Goal: Contribute content

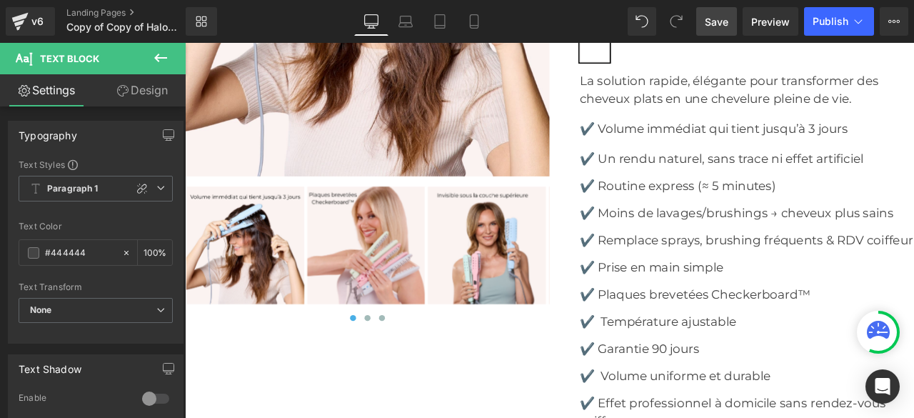
scroll to position [5354, 0]
click at [711, 25] on span "Save" at bounding box center [717, 21] width 24 height 15
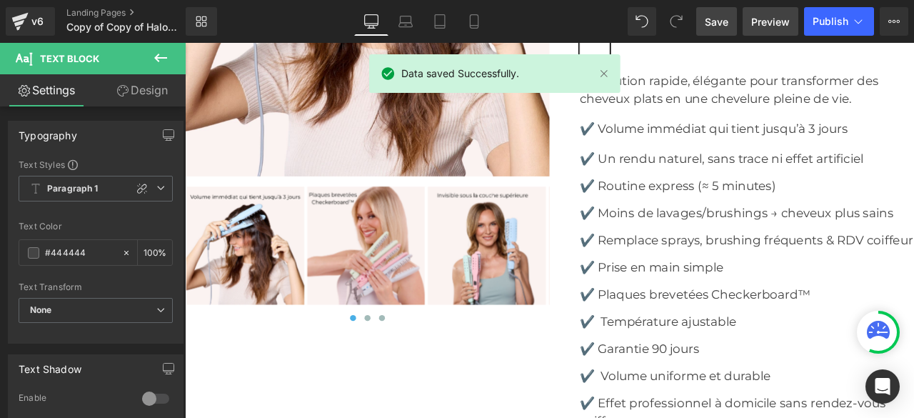
click at [774, 26] on span "Preview" at bounding box center [770, 21] width 39 height 15
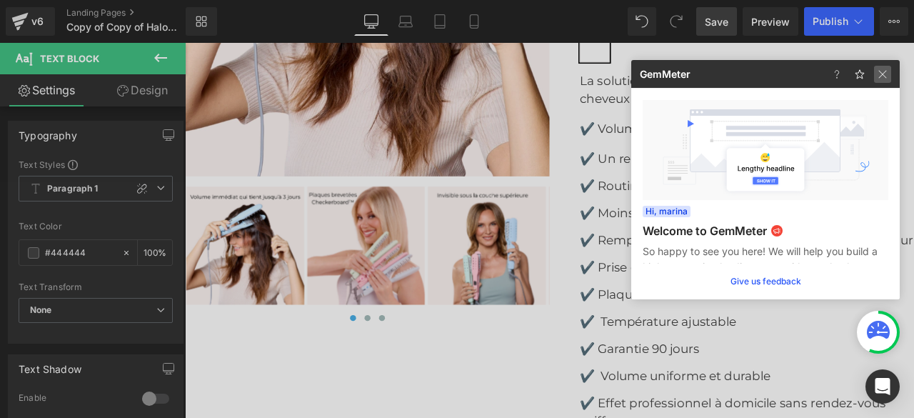
click at [887, 71] on img at bounding box center [882, 74] width 17 height 17
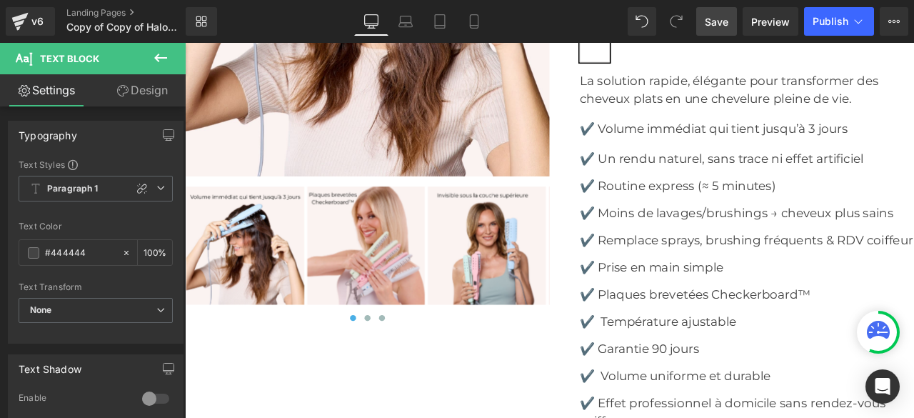
click at [166, 59] on icon at bounding box center [160, 57] width 17 height 17
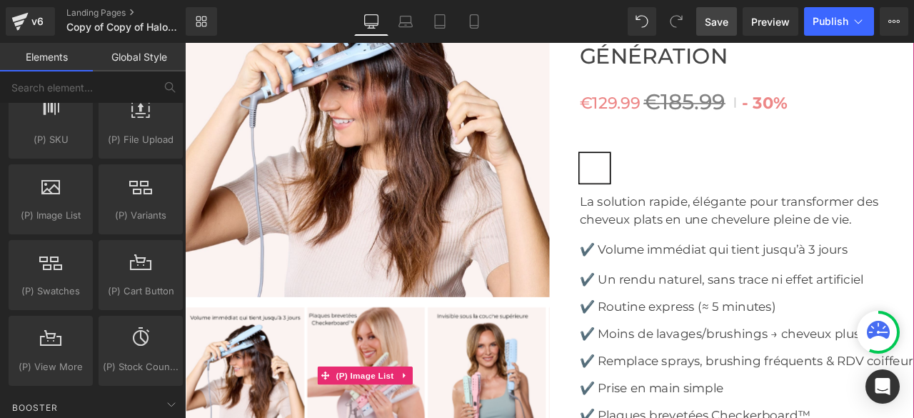
scroll to position [5283, 0]
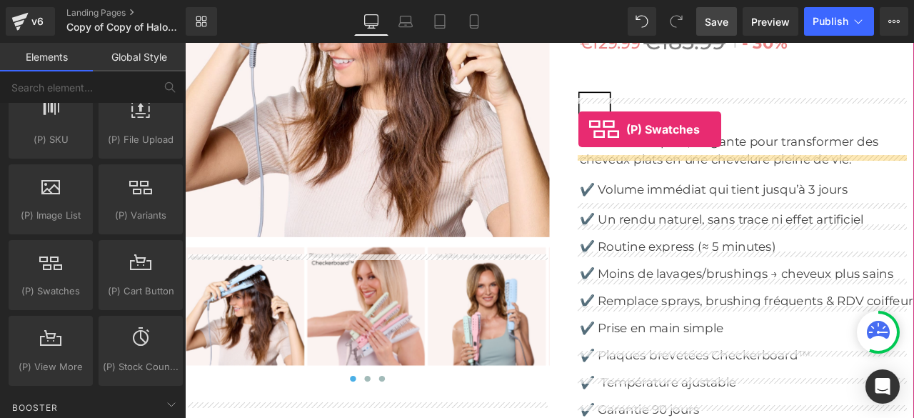
drag, startPoint x: 239, startPoint y: 313, endPoint x: 651, endPoint y: 145, distance: 444.7
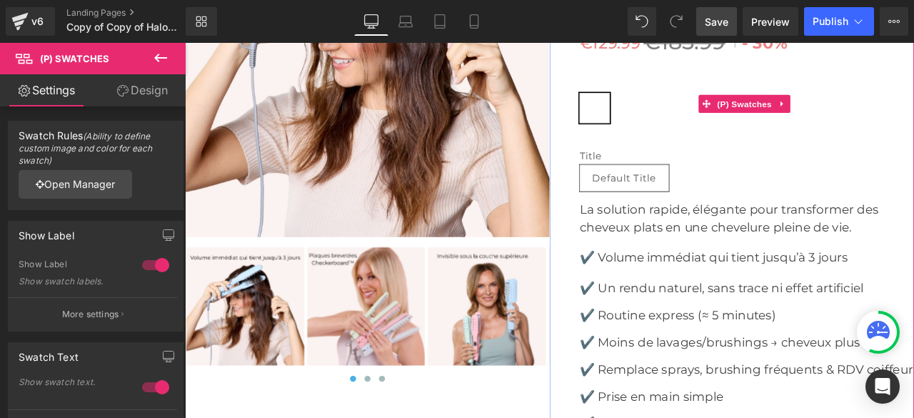
click at [659, 138] on span "Default Title" at bounding box center [670, 120] width 36 height 36
click at [888, 120] on icon at bounding box center [893, 114] width 10 height 11
click at [897, 120] on icon at bounding box center [902, 115] width 10 height 10
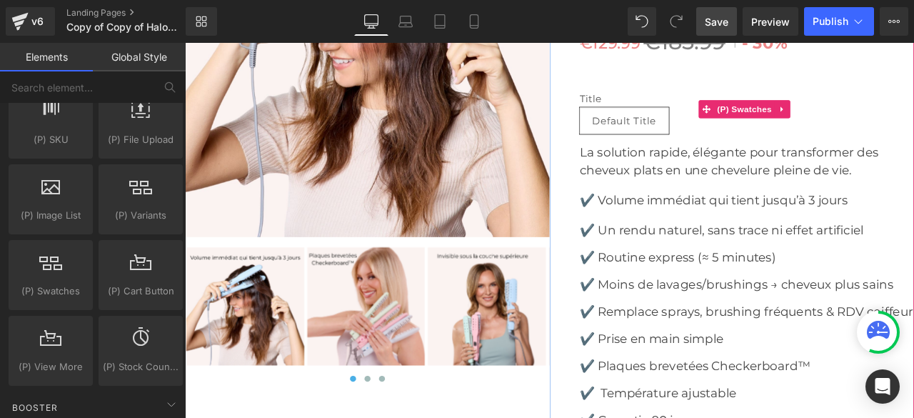
click at [692, 150] on span "Default Title" at bounding box center [705, 135] width 76 height 30
click at [892, 126] on icon at bounding box center [893, 121] width 10 height 11
click at [898, 126] on icon at bounding box center [902, 121] width 10 height 11
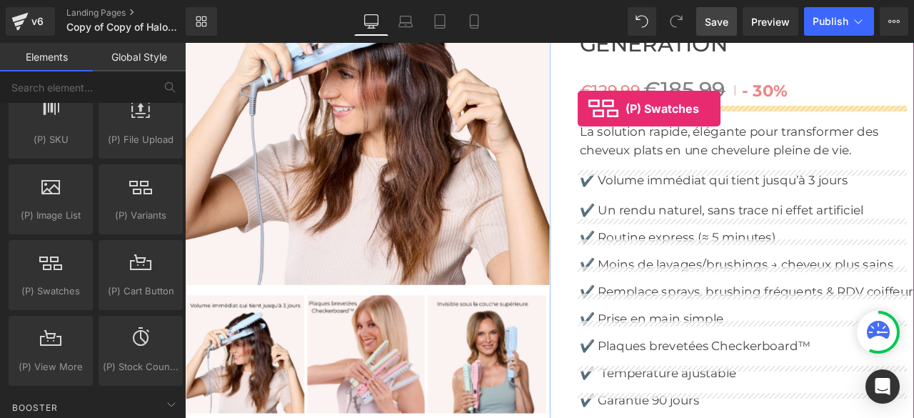
scroll to position [5197, 0]
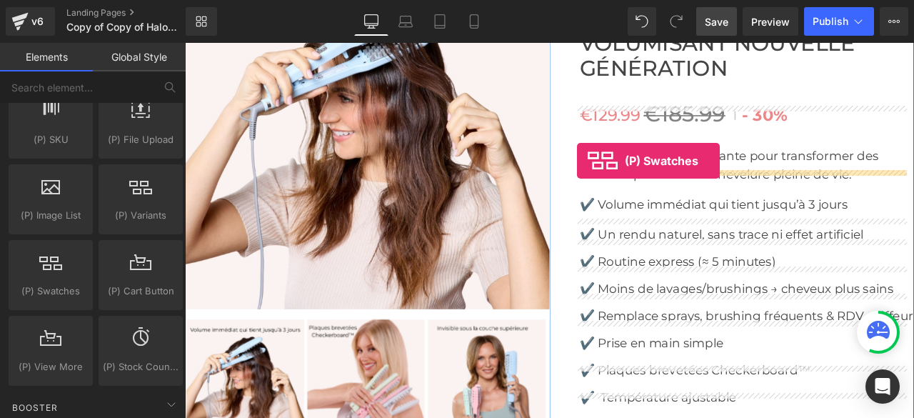
drag, startPoint x: 230, startPoint y: 312, endPoint x: 650, endPoint y: 182, distance: 439.4
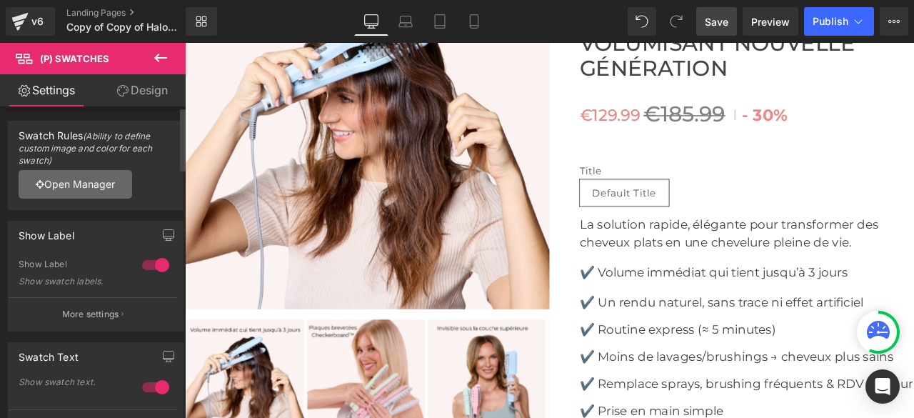
click at [76, 183] on link "Open Manager" at bounding box center [76, 184] width 114 height 29
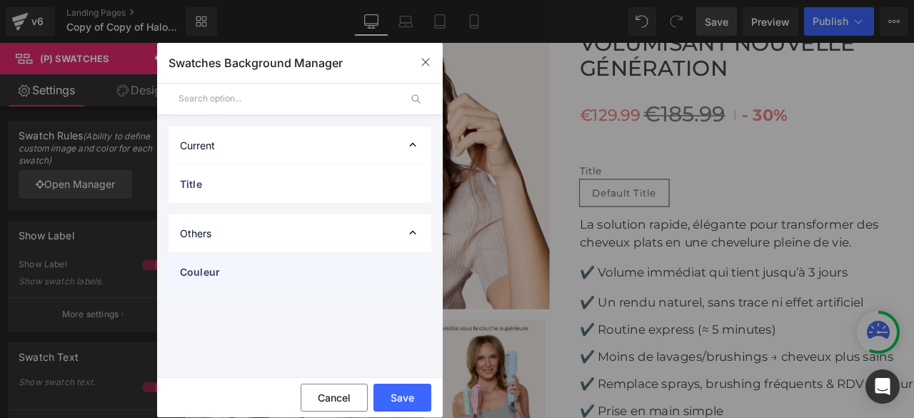
click at [225, 273] on span "Couleur" at bounding box center [285, 271] width 211 height 15
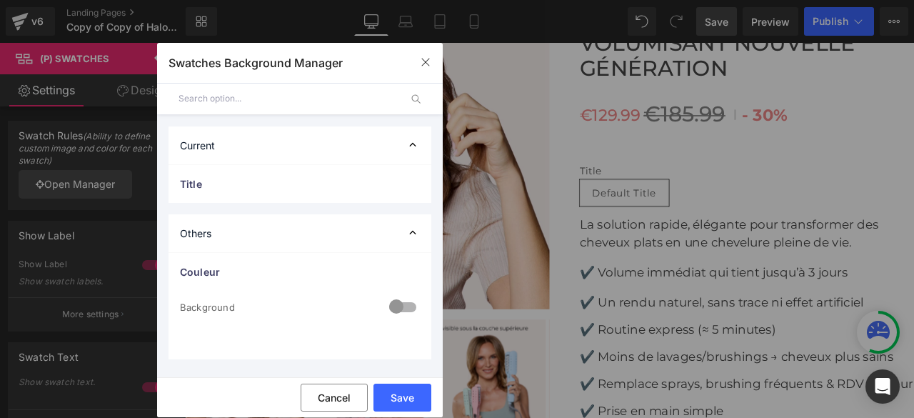
click at [410, 307] on div at bounding box center [402, 308] width 34 height 28
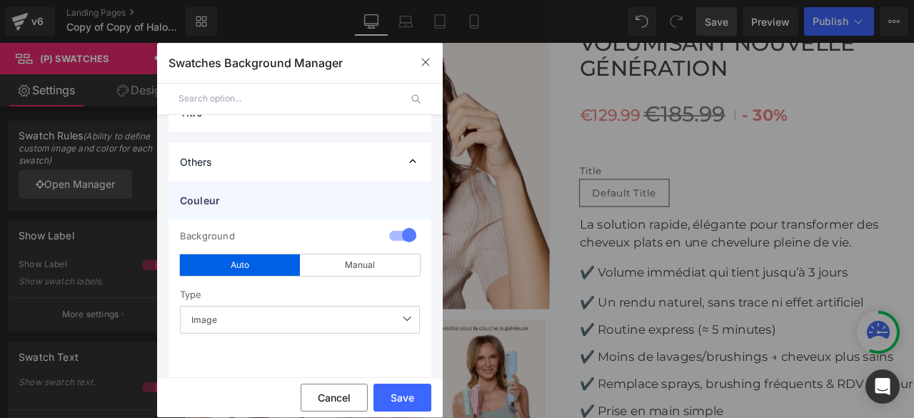
scroll to position [99, 0]
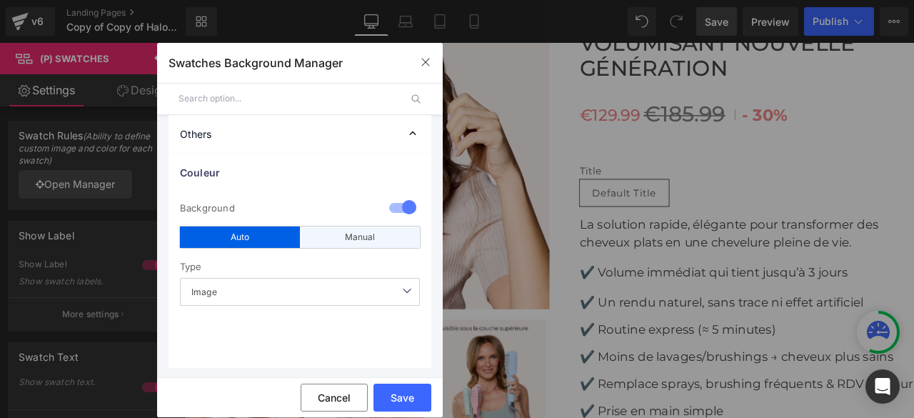
click at [336, 235] on div "Manual" at bounding box center [360, 236] width 120 height 21
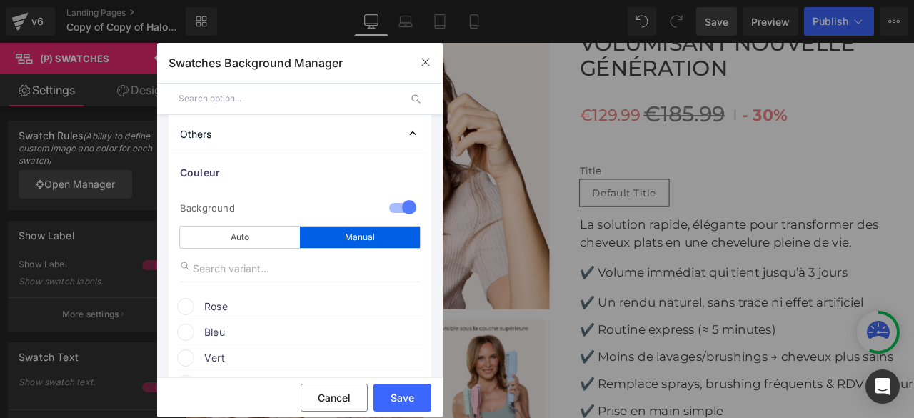
click at [263, 246] on div "Auto" at bounding box center [240, 236] width 120 height 21
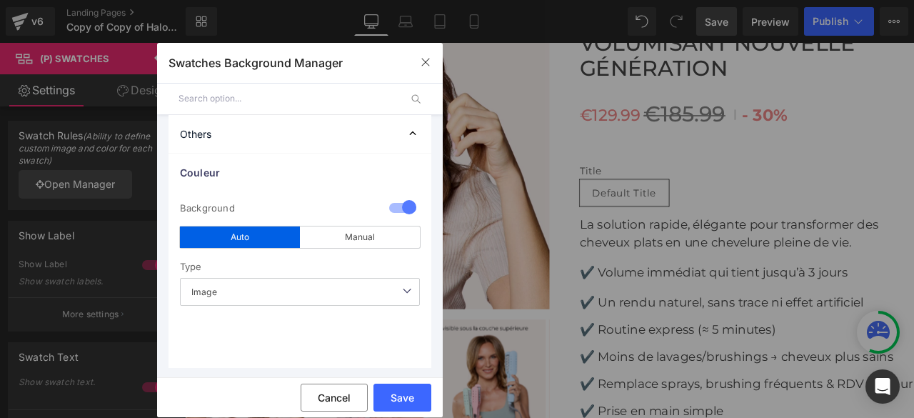
click at [265, 293] on span "Image" at bounding box center [300, 292] width 240 height 28
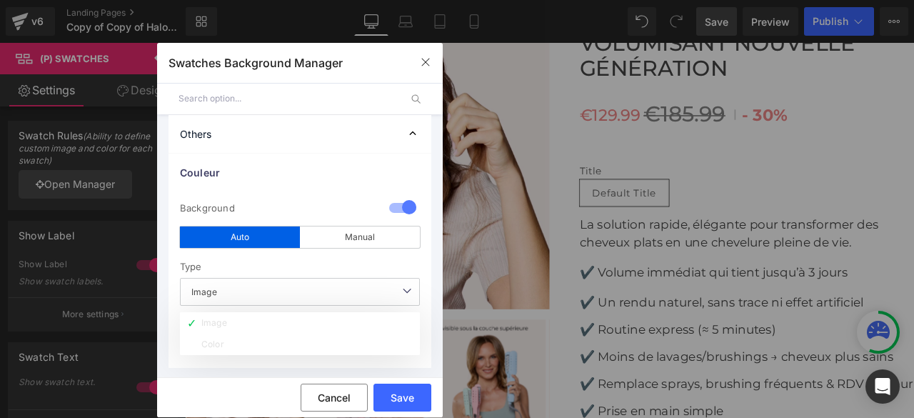
click at [294, 285] on span "Image" at bounding box center [300, 292] width 240 height 28
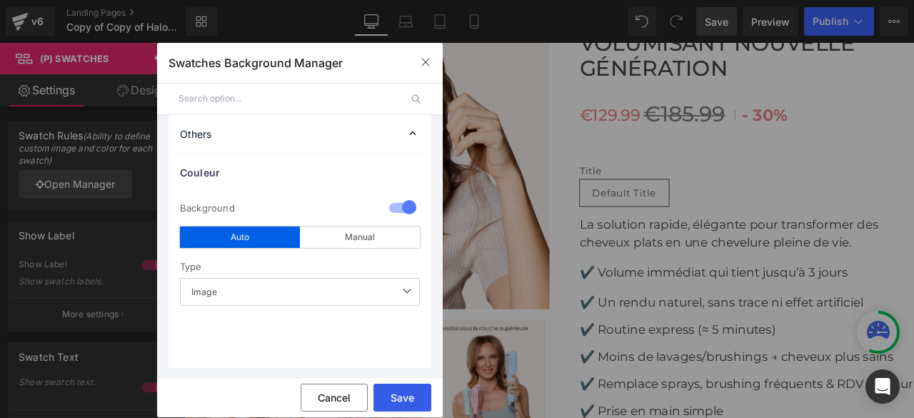
click at [401, 398] on button "Save" at bounding box center [402, 397] width 58 height 28
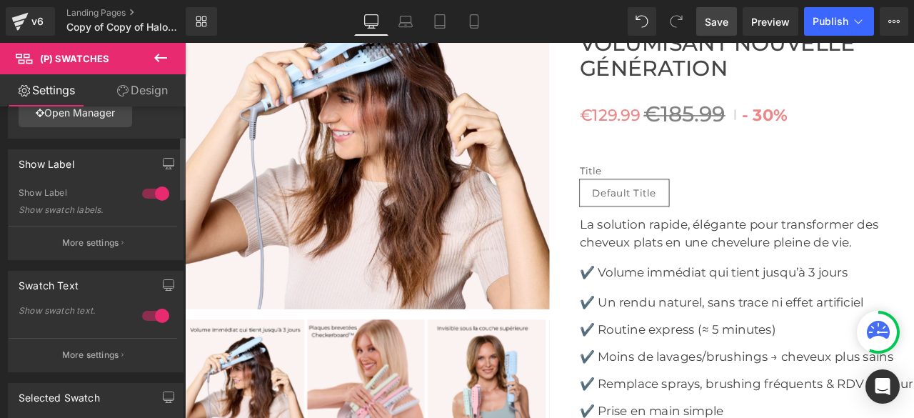
scroll to position [143, 0]
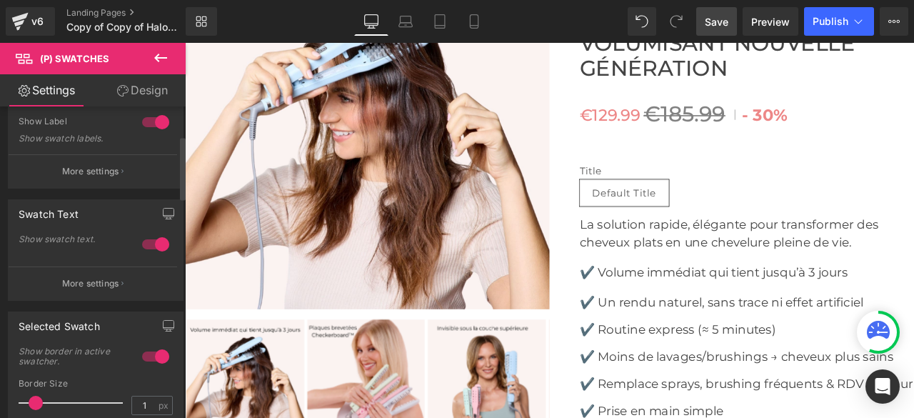
click at [145, 245] on div at bounding box center [155, 244] width 34 height 23
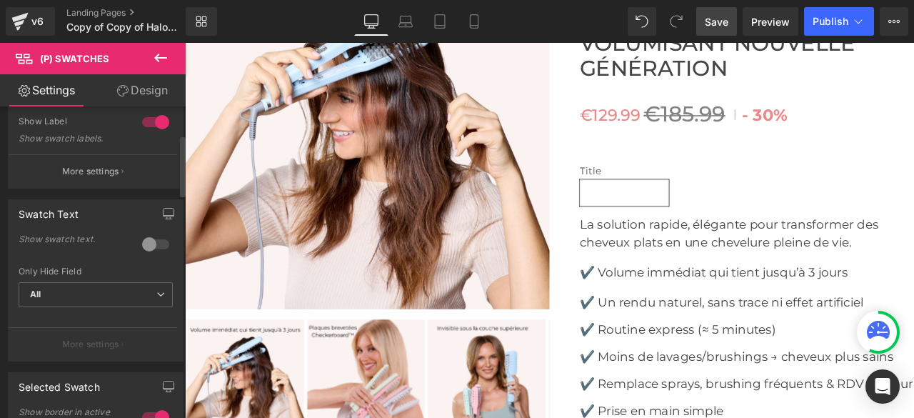
click at [140, 116] on div at bounding box center [155, 122] width 34 height 23
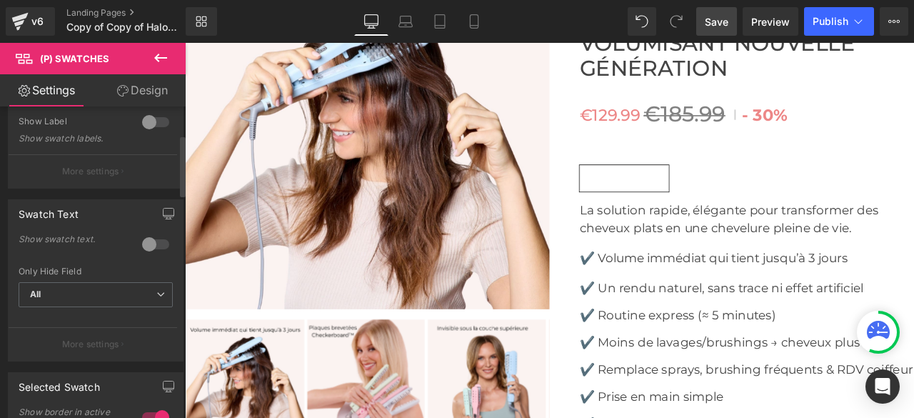
scroll to position [0, 0]
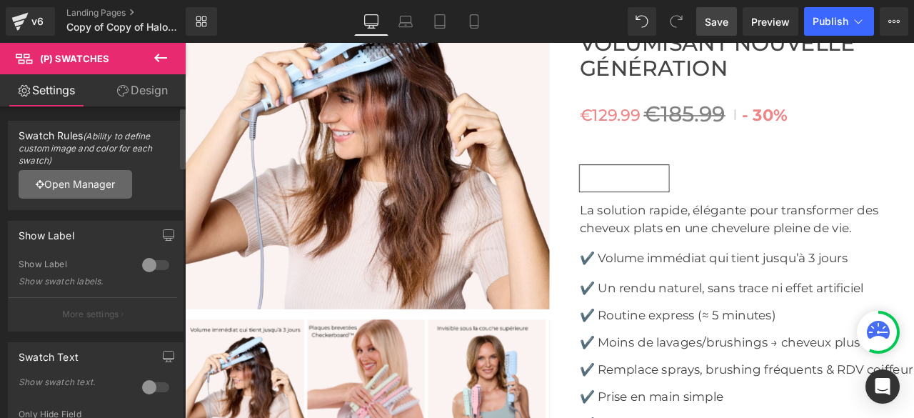
click at [89, 193] on link "Open Manager" at bounding box center [76, 184] width 114 height 29
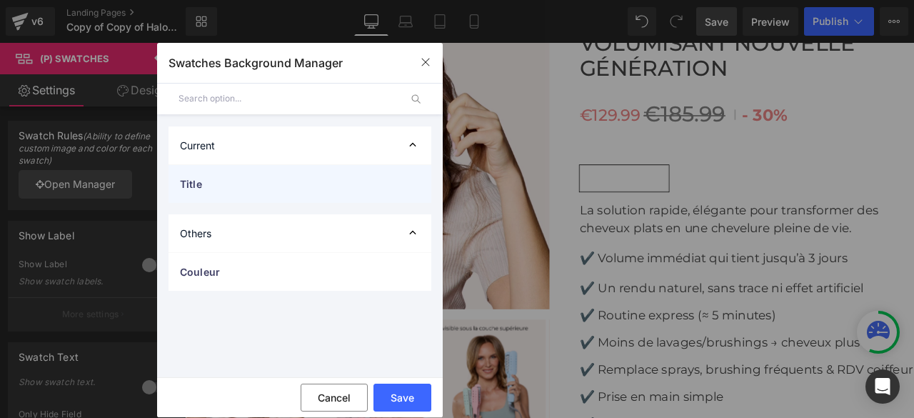
click at [227, 183] on span "Title" at bounding box center [285, 183] width 211 height 15
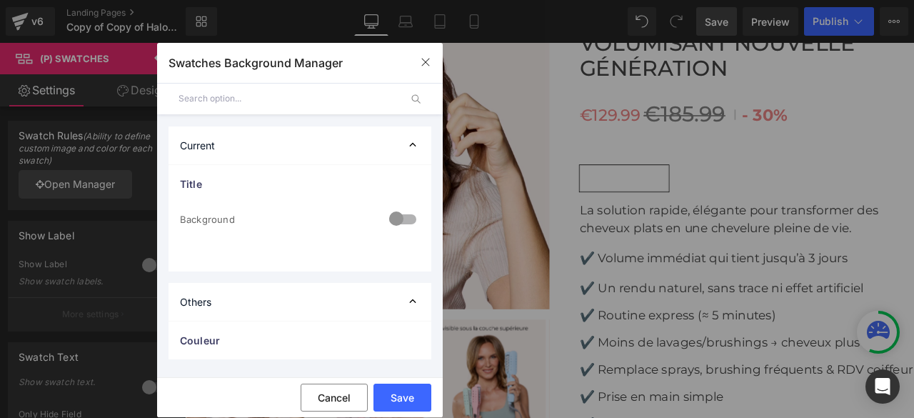
click at [403, 216] on div at bounding box center [402, 220] width 34 height 28
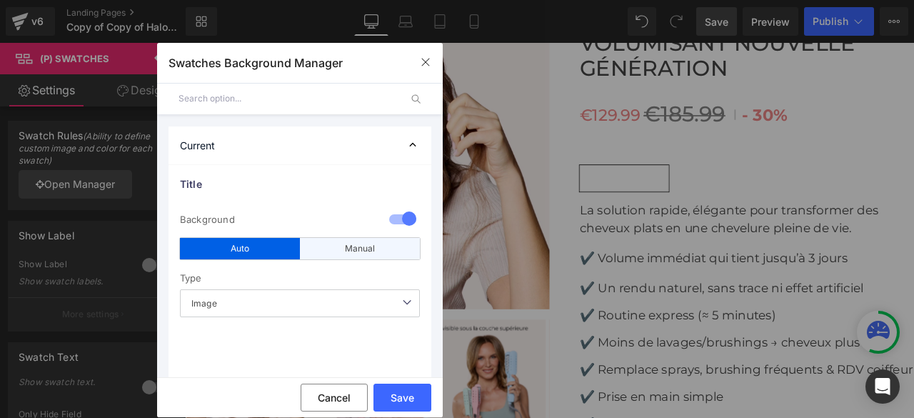
click at [356, 251] on div "Manual" at bounding box center [360, 248] width 120 height 21
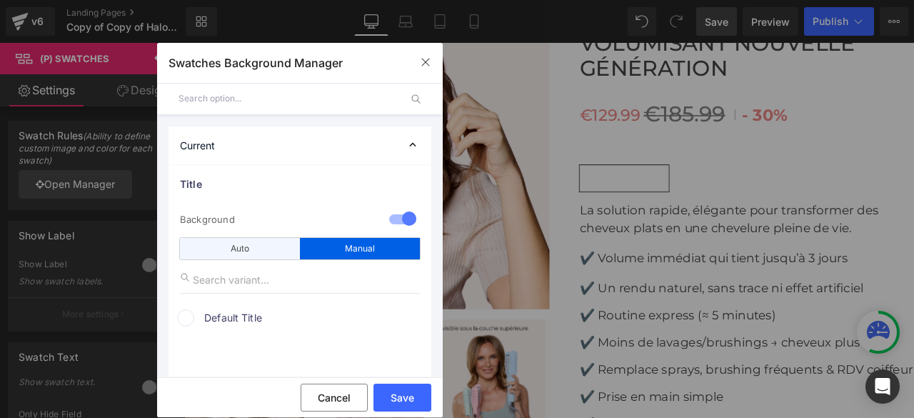
click at [248, 245] on div "Auto" at bounding box center [240, 248] width 120 height 21
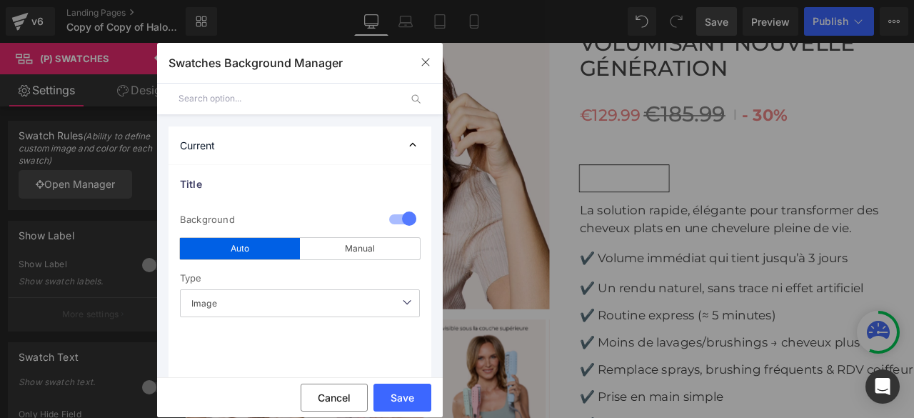
click at [390, 221] on div at bounding box center [402, 220] width 34 height 28
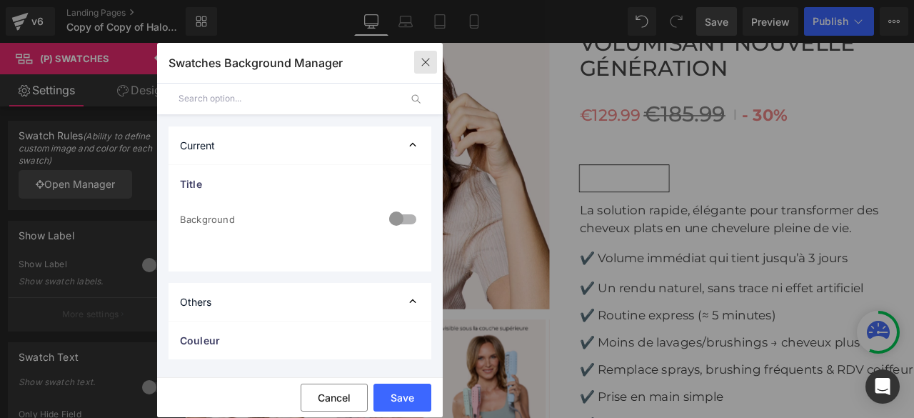
click at [430, 62] on icon "button" at bounding box center [425, 61] width 11 height 11
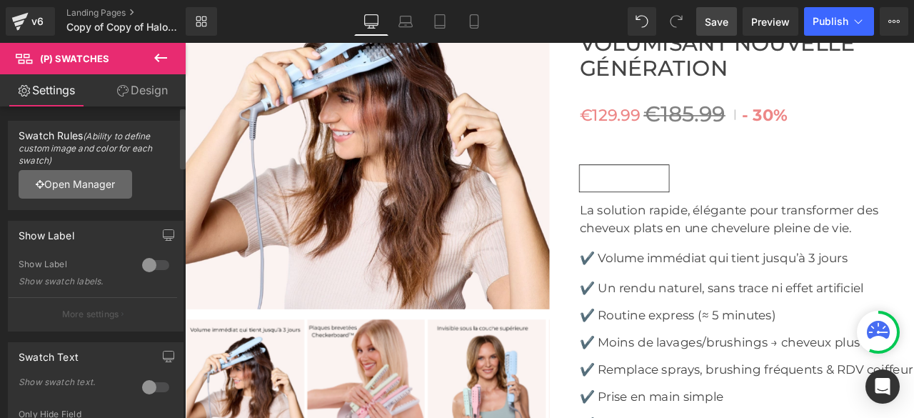
click at [72, 185] on link "Open Manager" at bounding box center [76, 184] width 114 height 29
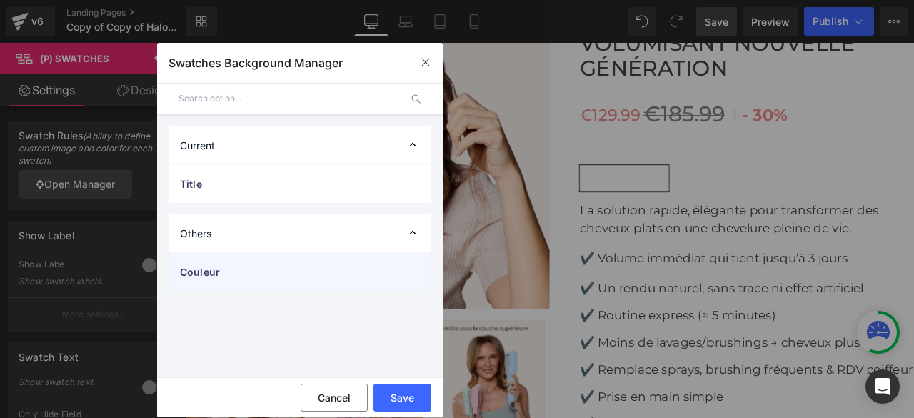
click at [250, 276] on span "Couleur" at bounding box center [285, 271] width 211 height 15
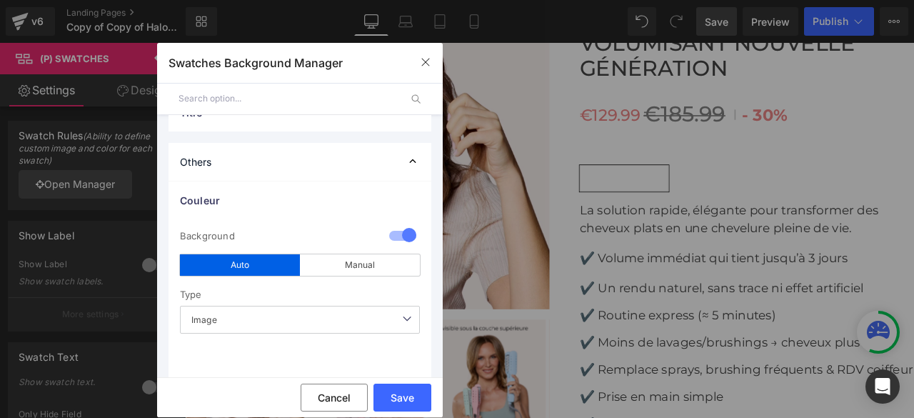
scroll to position [99, 0]
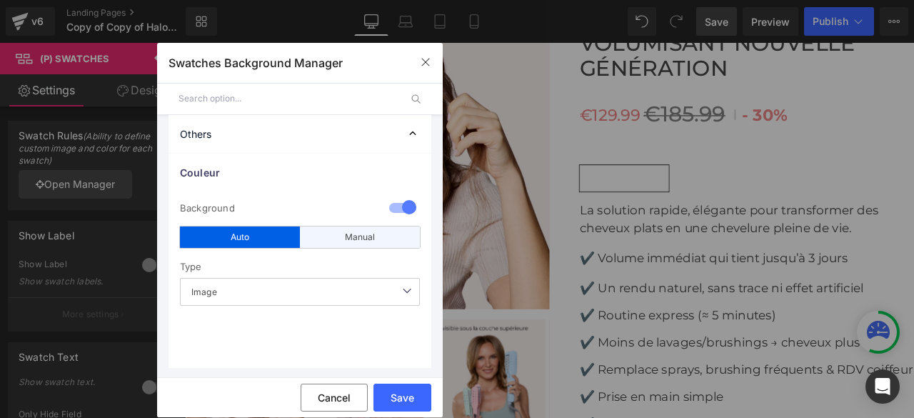
click at [353, 238] on div "Manual" at bounding box center [360, 236] width 120 height 21
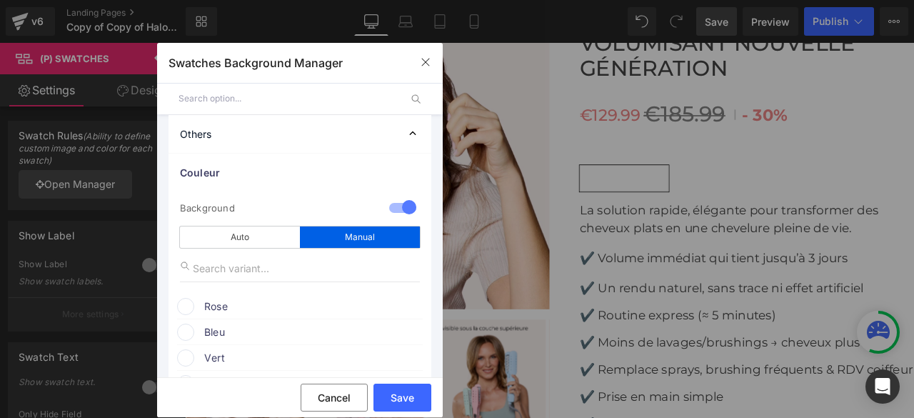
click at [353, 238] on div "Manual" at bounding box center [360, 236] width 120 height 21
click at [188, 310] on span at bounding box center [185, 306] width 17 height 17
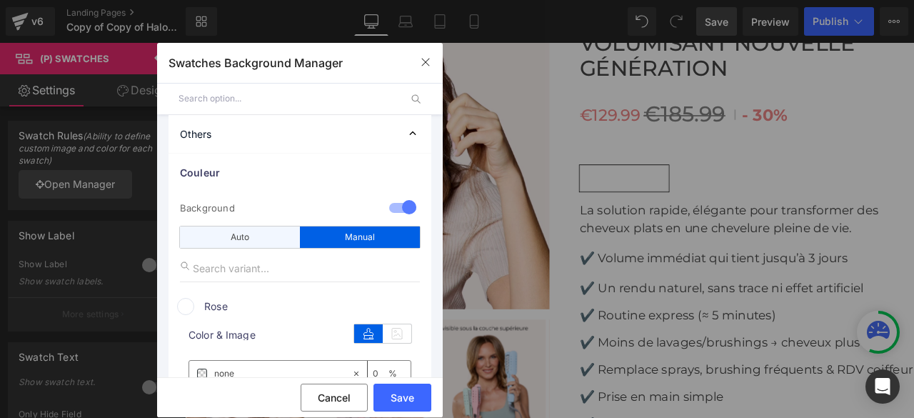
click at [253, 236] on div "Auto" at bounding box center [240, 236] width 120 height 21
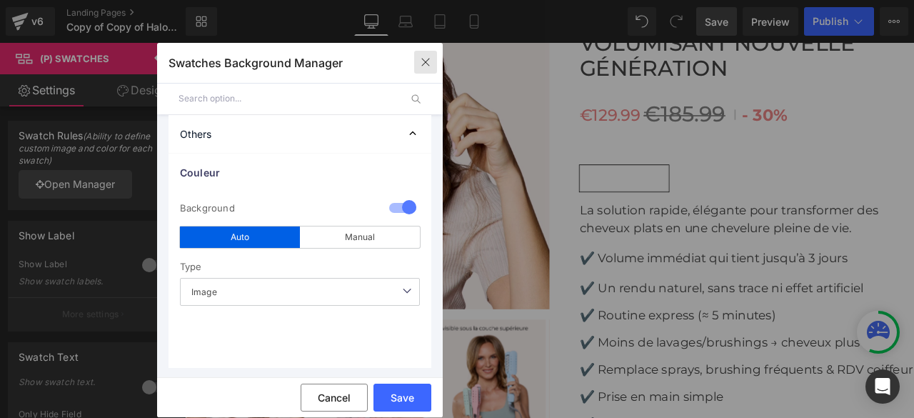
click at [424, 57] on icon "button" at bounding box center [425, 61] width 11 height 11
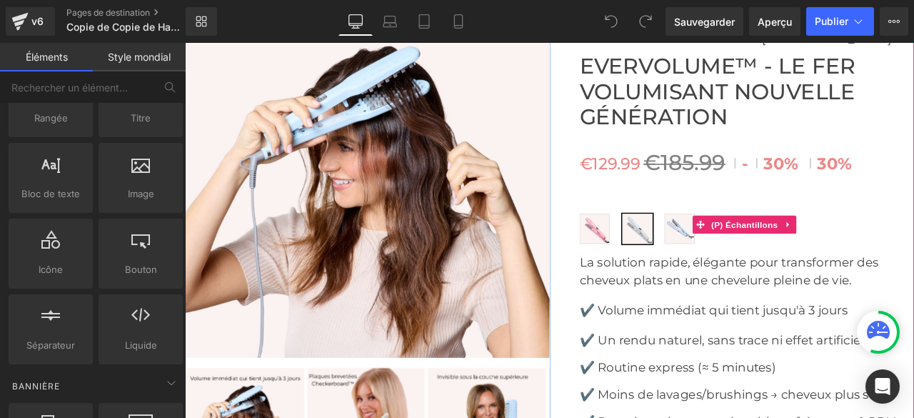
click at [766, 281] on span "Vert" at bounding box center [771, 263] width 36 height 36
click at [655, 281] on span "Rose" at bounding box center [670, 263] width 36 height 36
click at [669, 281] on span "Rose" at bounding box center [670, 263] width 36 height 36
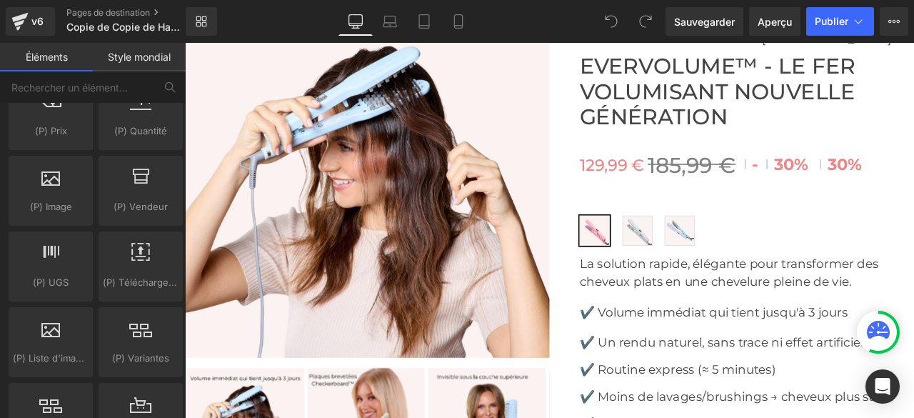
scroll to position [1570, 0]
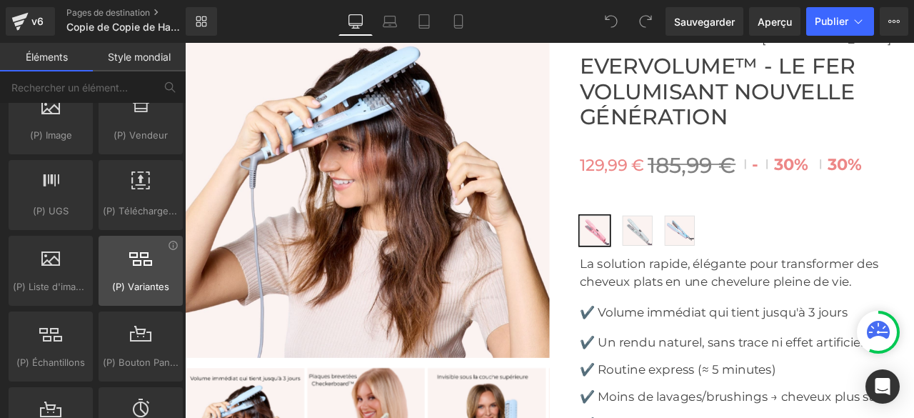
click at [143, 255] on div at bounding box center [141, 263] width 76 height 32
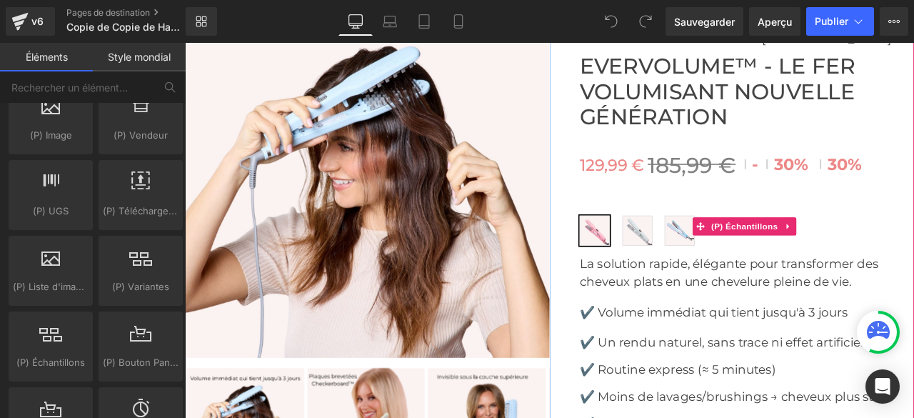
click at [670, 283] on span "Rose" at bounding box center [670, 265] width 36 height 36
click at [711, 283] on span "Bleu" at bounding box center [721, 265] width 36 height 36
click at [761, 283] on span "Vert" at bounding box center [771, 265] width 36 height 36
click at [655, 283] on span "Rose" at bounding box center [670, 265] width 36 height 36
click at [696, 293] on div "Rose Bleu Vert" at bounding box center [850, 270] width 396 height 46
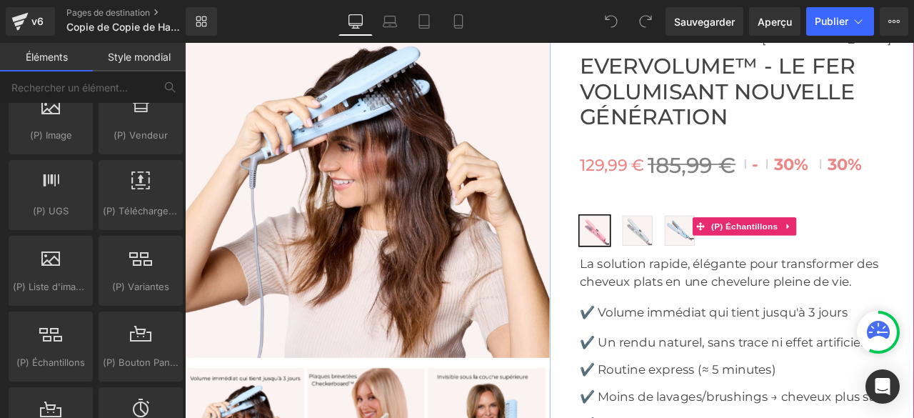
click at [703, 283] on span "Bleu" at bounding box center [721, 265] width 36 height 36
click at [754, 283] on span "Vert" at bounding box center [771, 265] width 36 height 36
click at [660, 283] on span "Rose" at bounding box center [670, 265] width 36 height 36
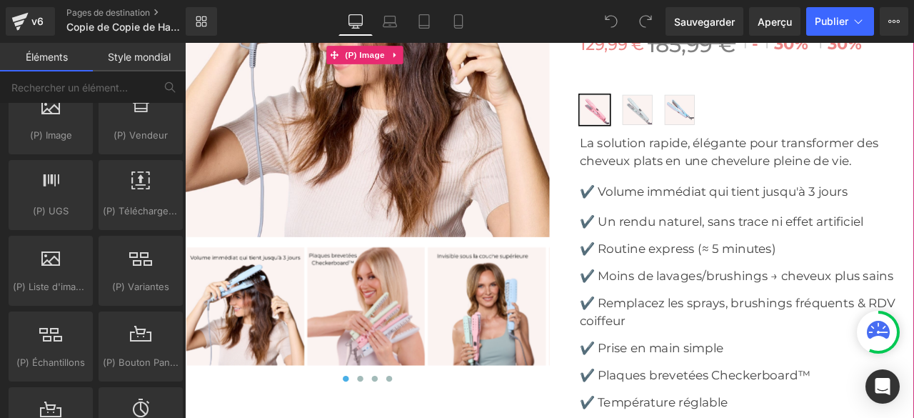
scroll to position [5354, 0]
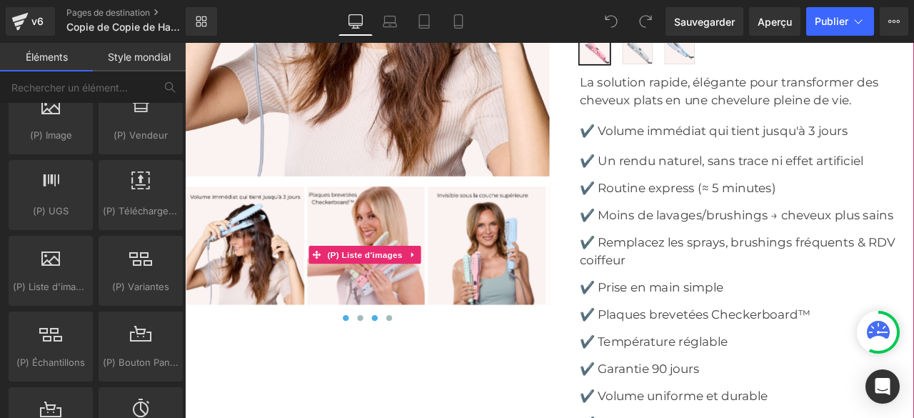
click at [408, 373] on span at bounding box center [409, 368] width 7 height 7
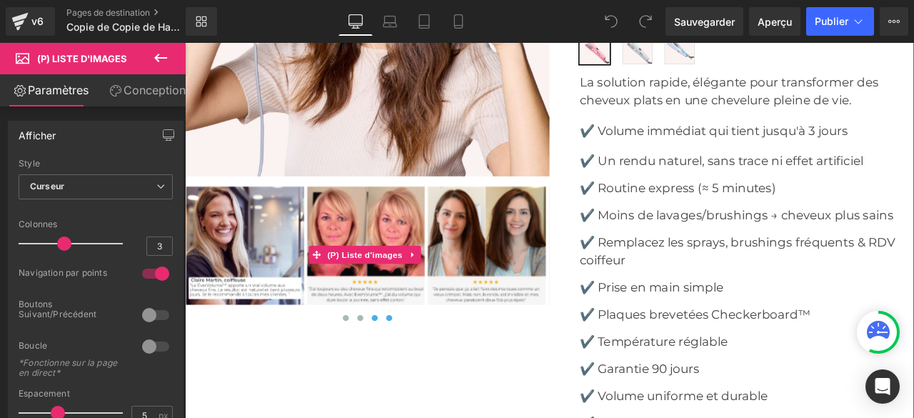
click at [428, 376] on button at bounding box center [426, 369] width 17 height 14
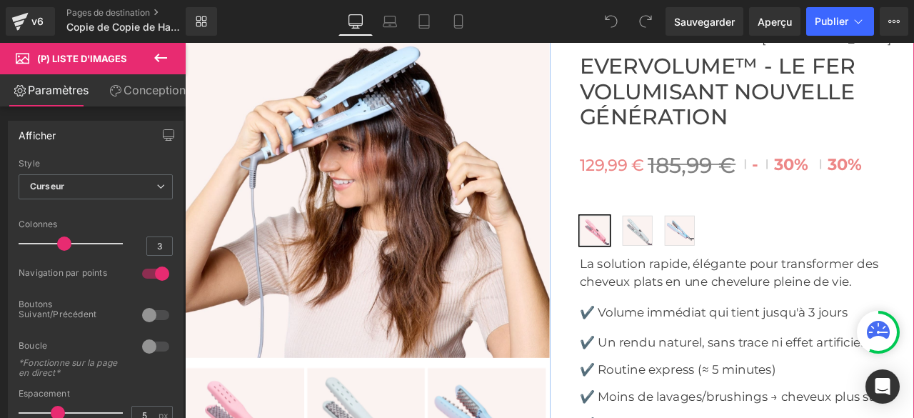
scroll to position [5068, 0]
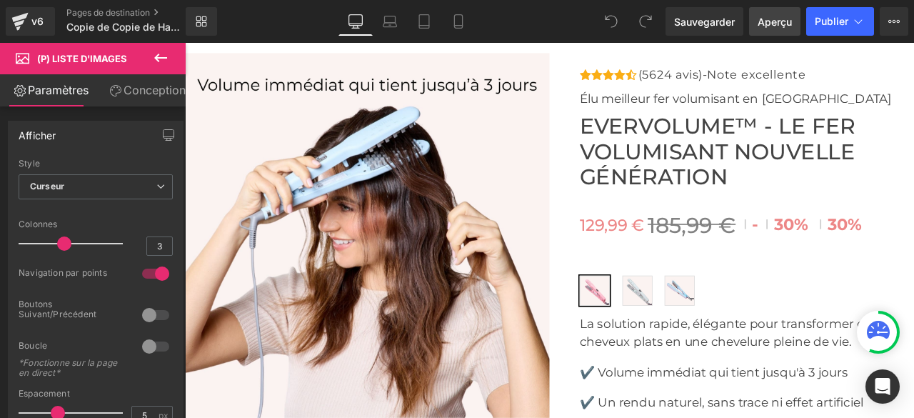
click at [770, 25] on font "Aperçu" at bounding box center [774, 22] width 34 height 12
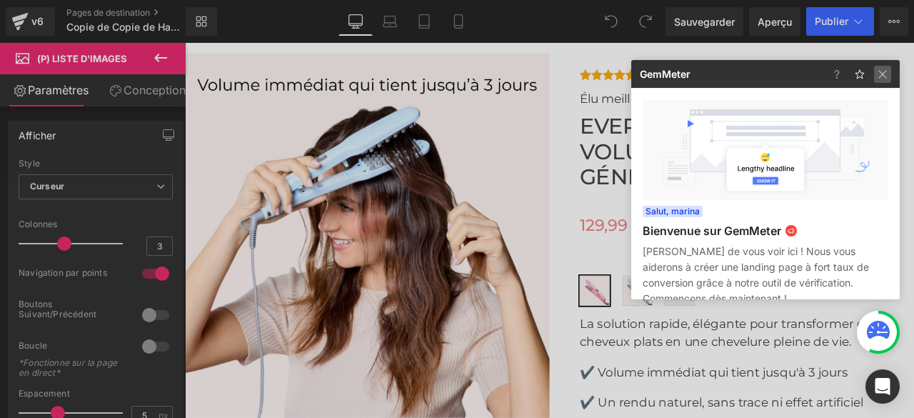
click at [882, 75] on img at bounding box center [882, 74] width 17 height 17
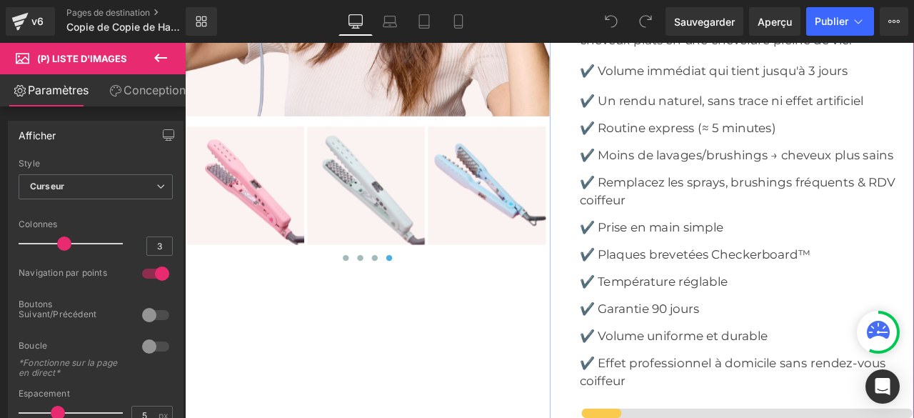
scroll to position [5354, 0]
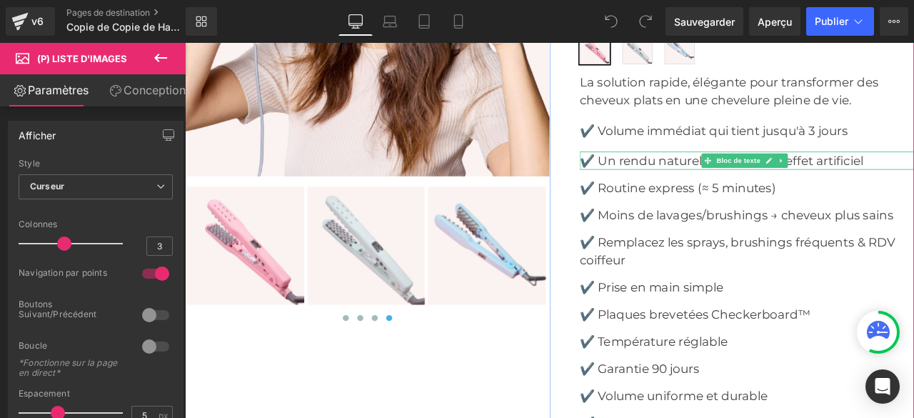
click at [676, 191] on font "✔️ Un rendu naturel, sans trace ni effet artificiel" at bounding box center [820, 182] width 336 height 17
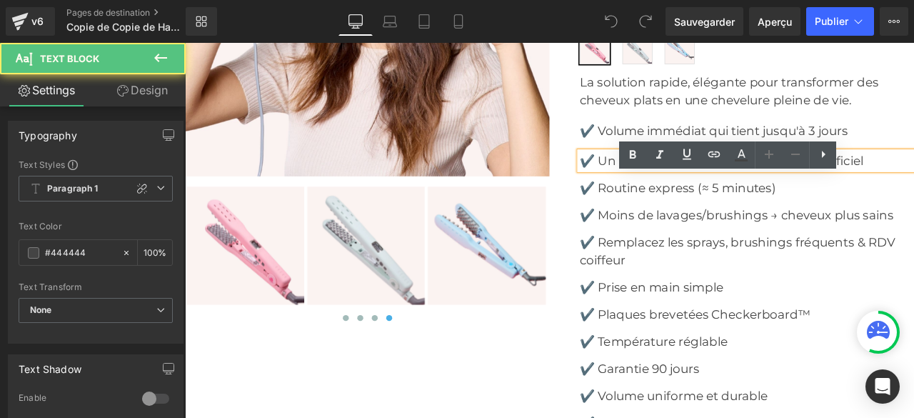
click at [670, 191] on font "✔️ Un rendu naturel, sans trace ni effet artificiel" at bounding box center [820, 182] width 336 height 17
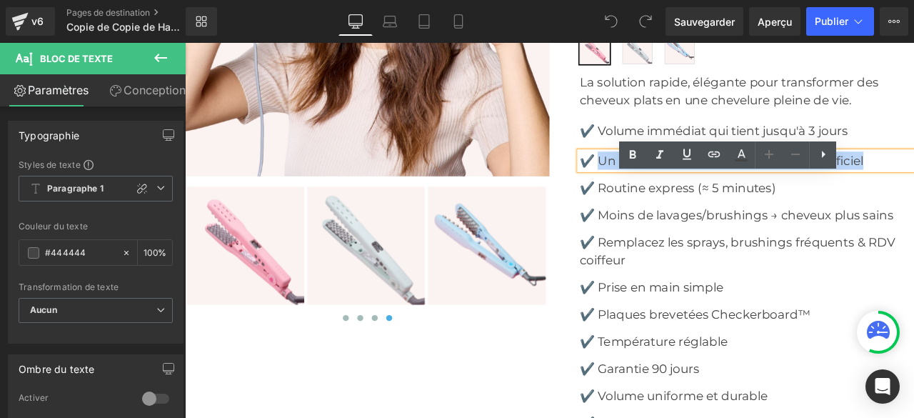
drag, startPoint x: 670, startPoint y: 211, endPoint x: 947, endPoint y: 210, distance: 277.0
click at [913, 191] on font "✔️ Un rendu naturel, sans trace ni effet artificiel" at bounding box center [820, 182] width 336 height 17
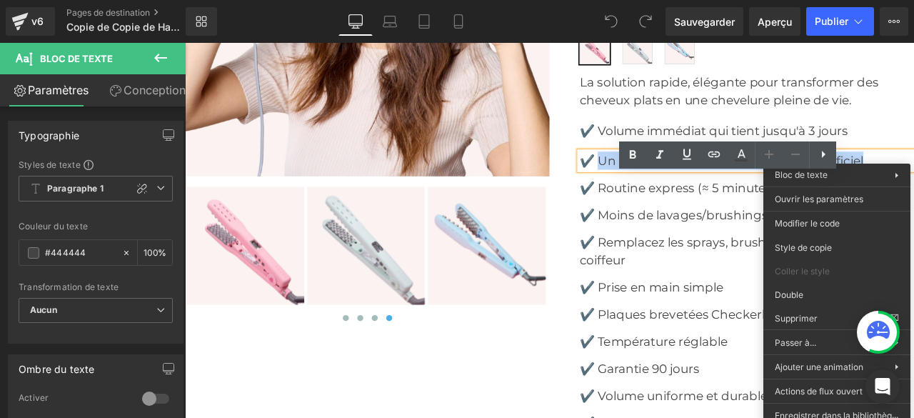
click at [726, 191] on font "✔️ Un rendu naturel, sans trace ni effet artificiel" at bounding box center [820, 182] width 336 height 17
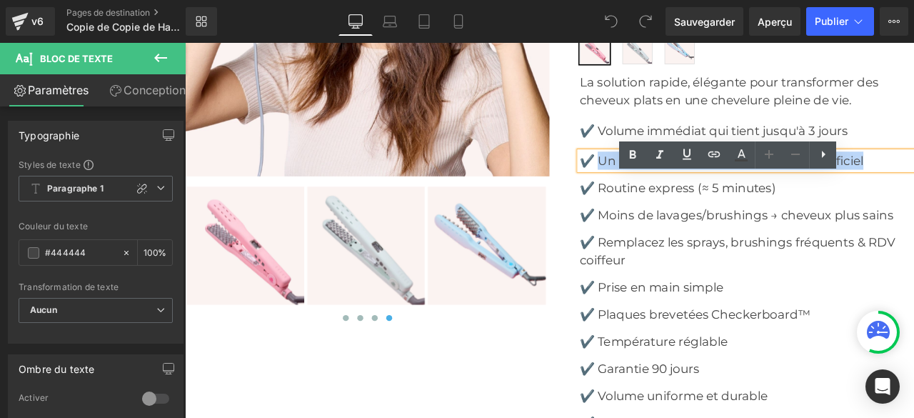
drag, startPoint x: 985, startPoint y: 210, endPoint x: 674, endPoint y: 213, distance: 311.3
click at [674, 193] on p "✔️ Un rendu naturel, sans trace ni effet artificiel" at bounding box center [850, 182] width 396 height 21
copy font "Un rendu naturel, sans trace ni effet artificiel"
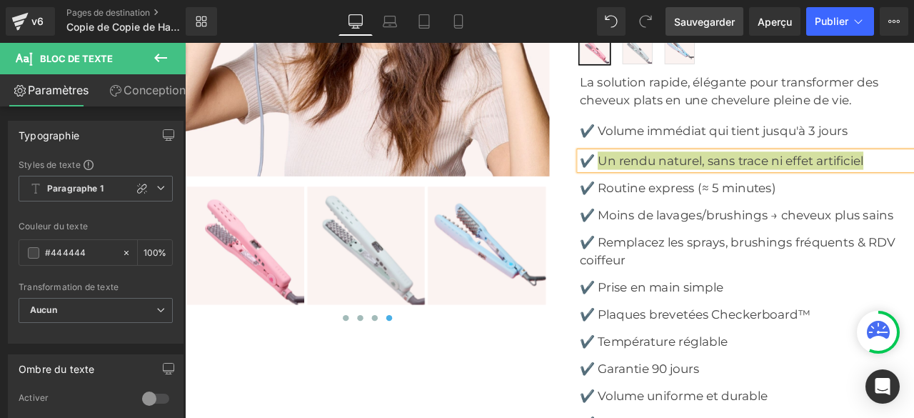
click at [677, 23] on font "Sauvegarder" at bounding box center [704, 22] width 61 height 12
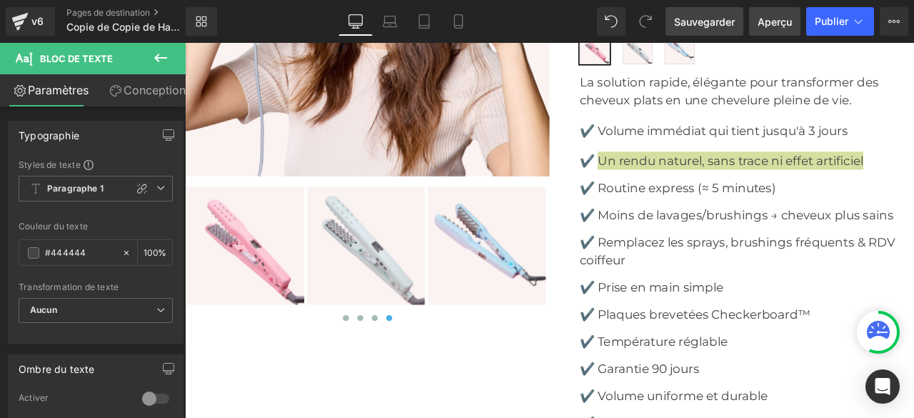
click at [765, 23] on font "Aperçu" at bounding box center [774, 22] width 34 height 12
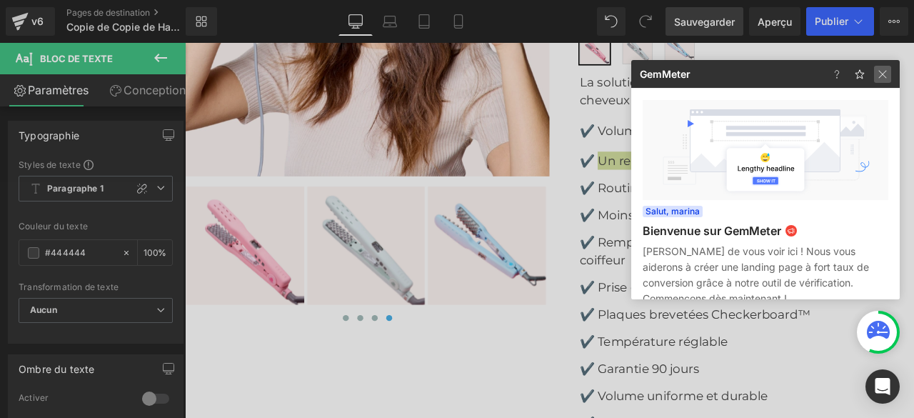
click at [880, 79] on img at bounding box center [882, 74] width 17 height 17
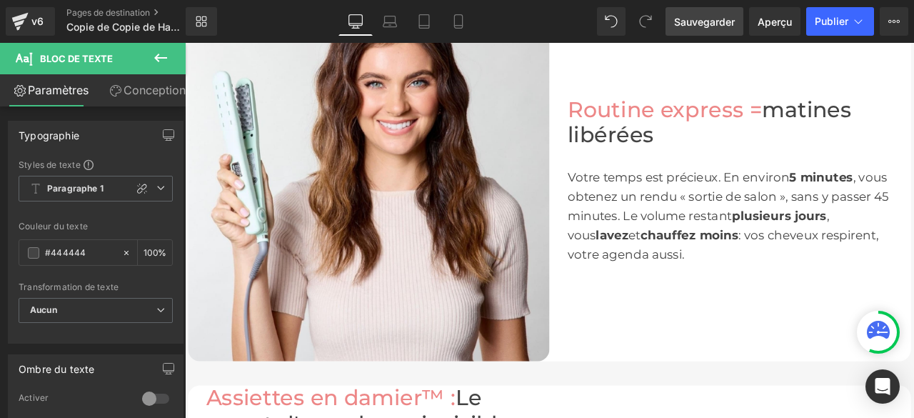
scroll to position [1285, 0]
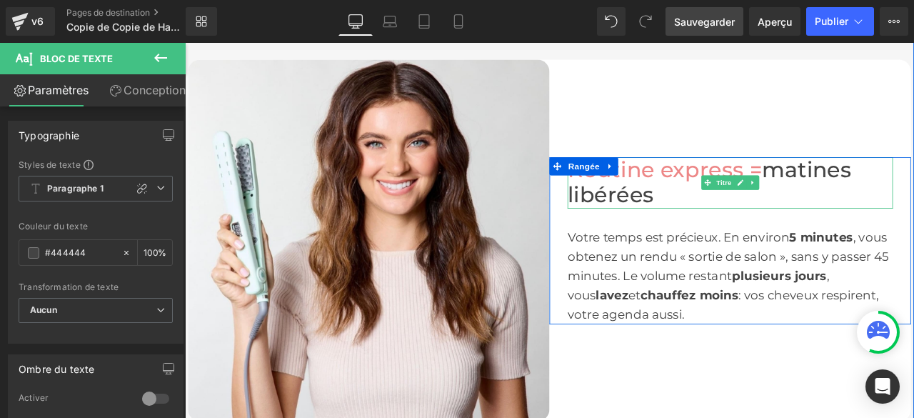
click at [913, 226] on font "matines libérées" at bounding box center [806, 208] width 336 height 61
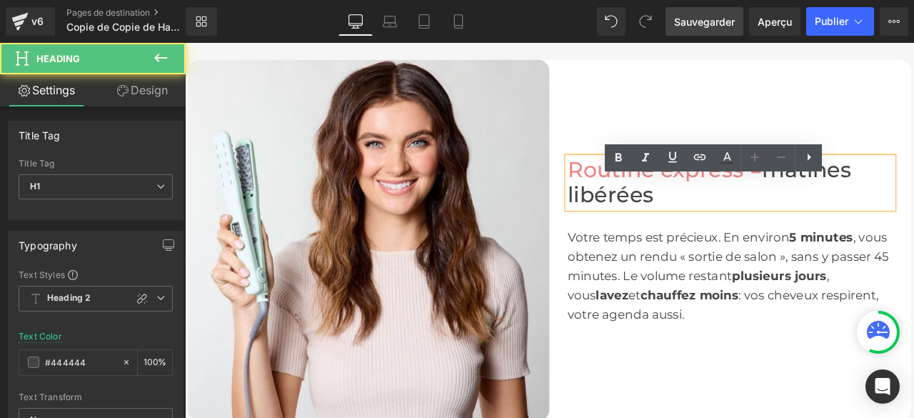
click at [913, 221] on font "matines libérées" at bounding box center [806, 208] width 336 height 61
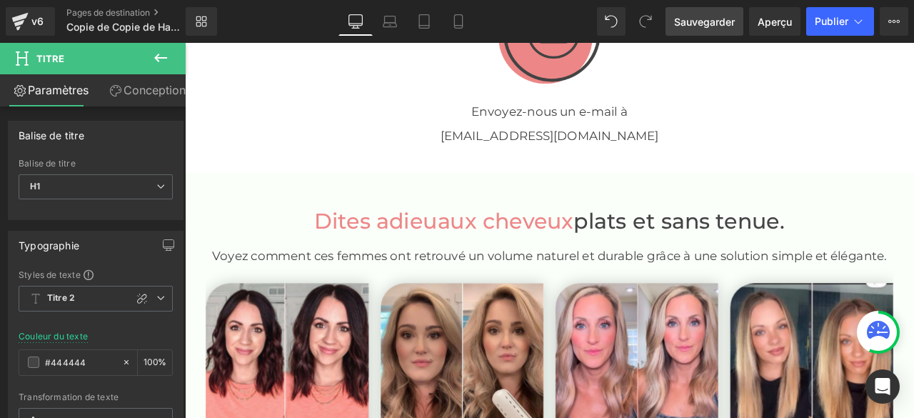
scroll to position [3212, 0]
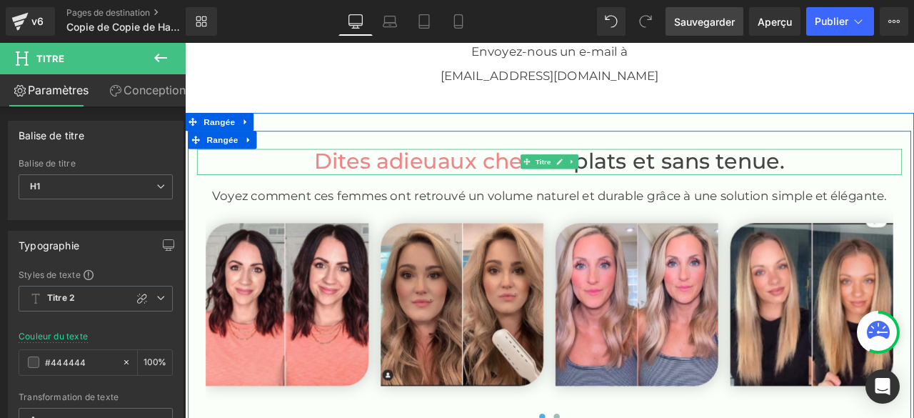
click at [484, 198] on font "aux cheveux" at bounding box center [564, 183] width 161 height 31
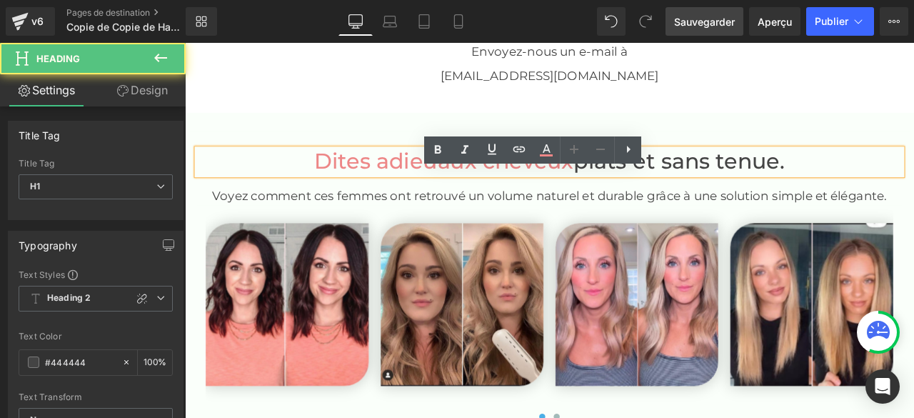
click at [484, 198] on font "aux cheveux" at bounding box center [564, 183] width 161 height 31
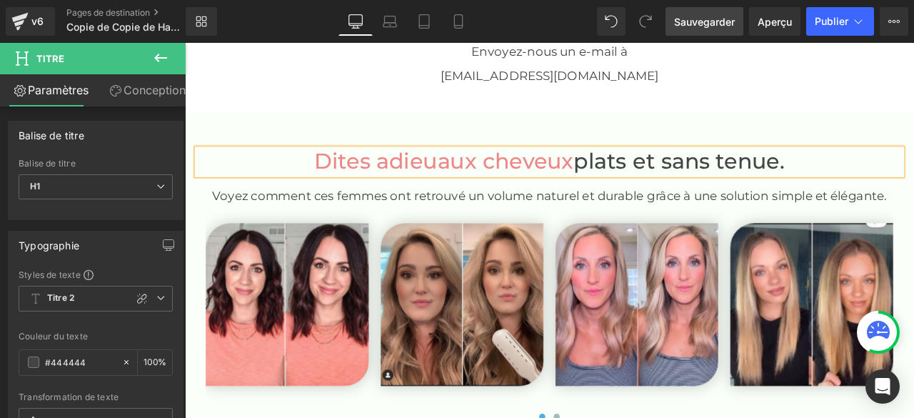
click at [704, 21] on font "Sauvegarder" at bounding box center [704, 22] width 61 height 12
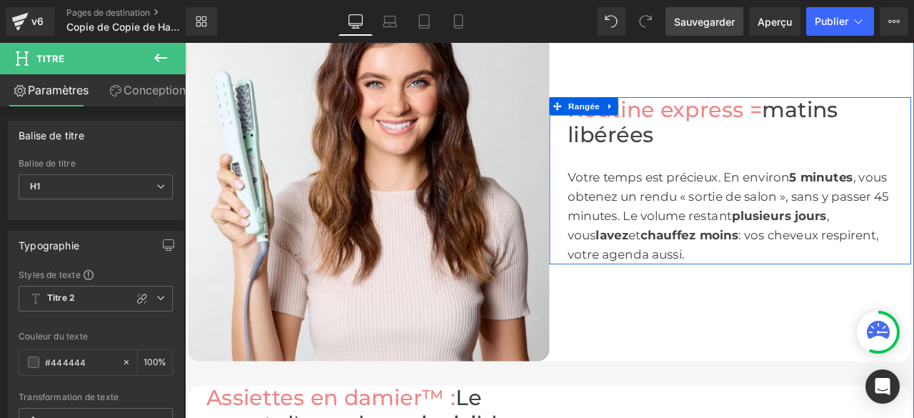
scroll to position [1285, 0]
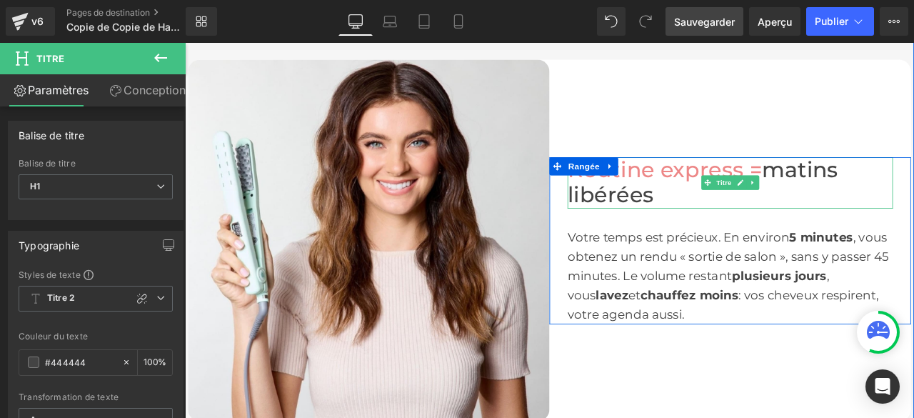
click at [722, 239] on font "matins libérées" at bounding box center [798, 208] width 321 height 61
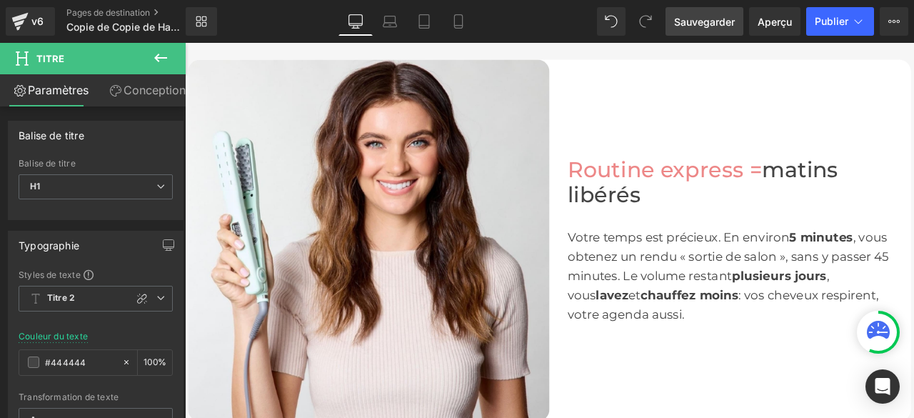
click at [720, 22] on font "Sauvegarder" at bounding box center [704, 22] width 61 height 12
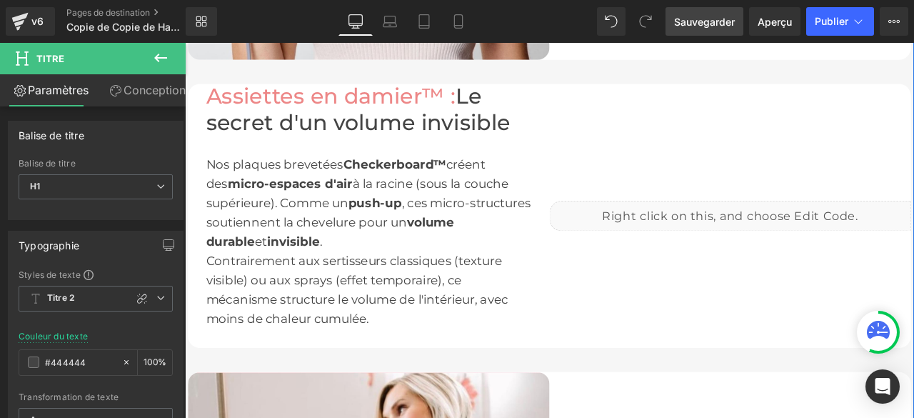
scroll to position [1642, 0]
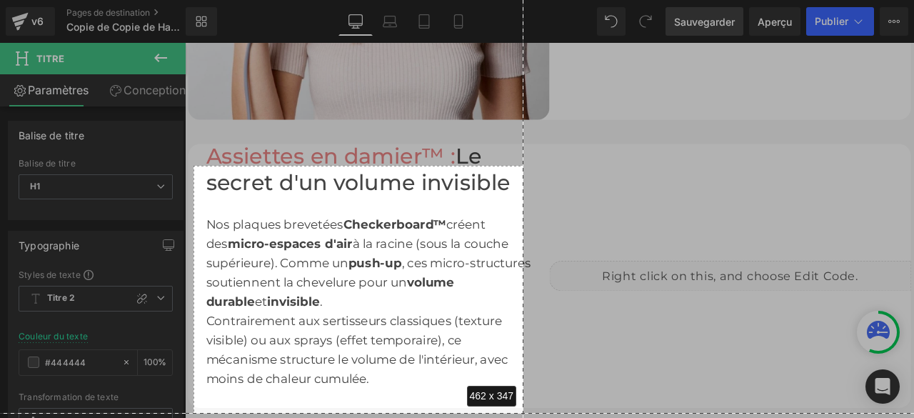
drag, startPoint x: 193, startPoint y: 166, endPoint x: 525, endPoint y: 424, distance: 420.1
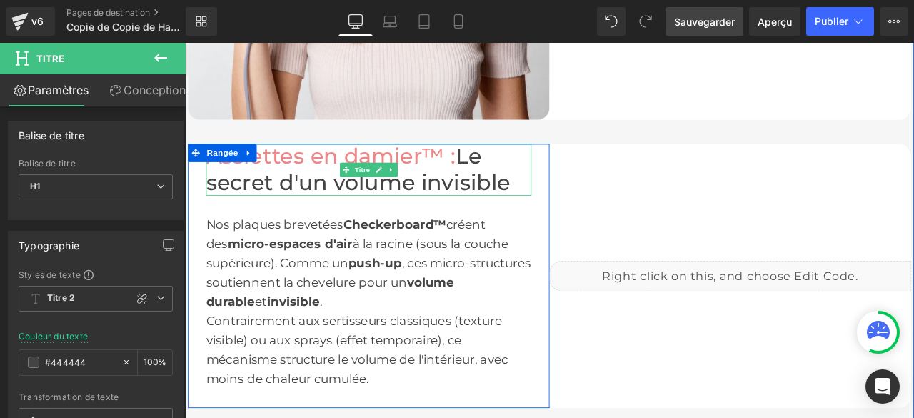
click at [315, 193] on font "Assiettes en damier™ :" at bounding box center [358, 177] width 296 height 31
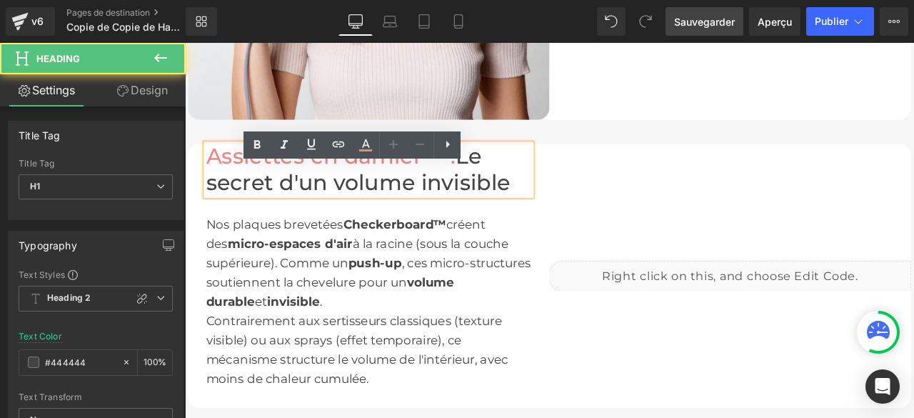
click at [316, 193] on font "Assiettes en damier™ :" at bounding box center [358, 177] width 296 height 31
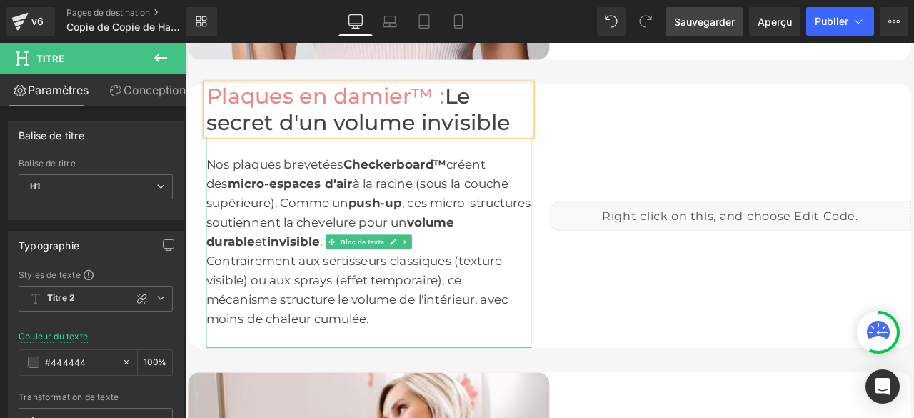
scroll to position [1785, 0]
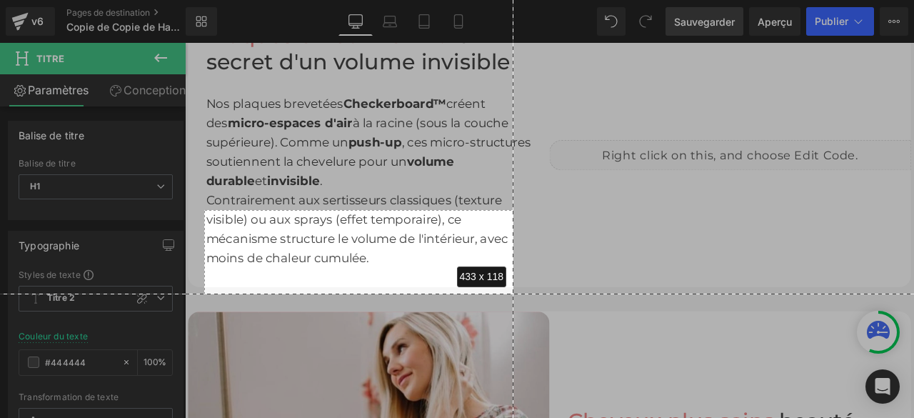
drag, startPoint x: 204, startPoint y: 210, endPoint x: 513, endPoint y: 293, distance: 320.2
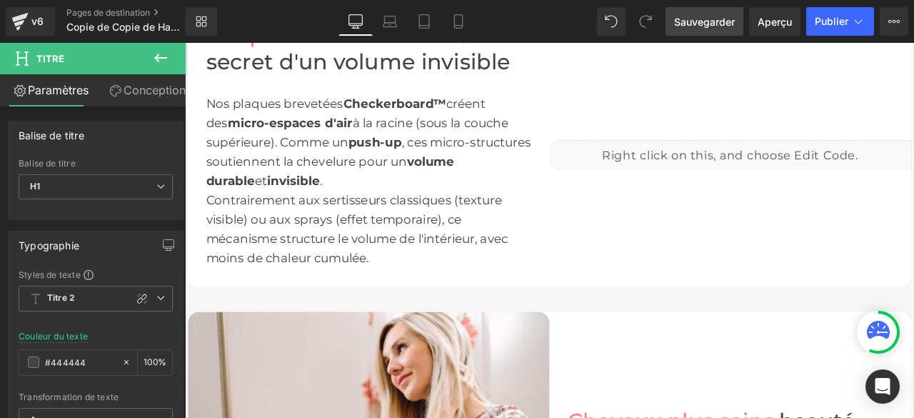
click at [333, 291] on div "Contrairement aux sertisseurs classiques (texture visible) ou aux sprays (effet…" at bounding box center [402, 263] width 385 height 91
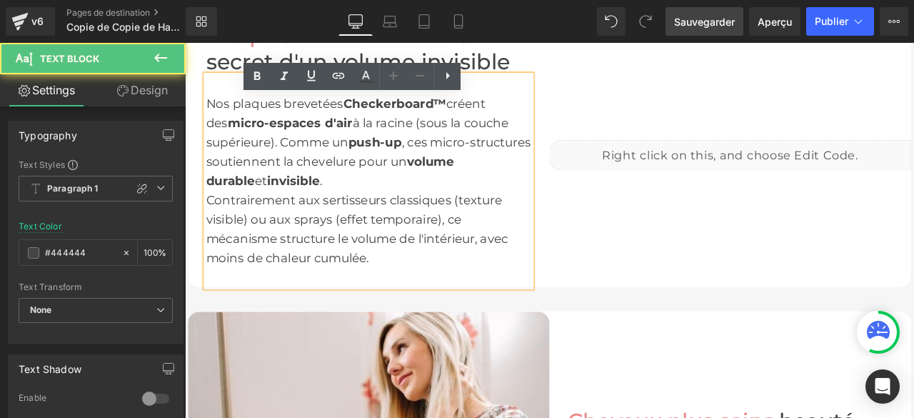
click at [417, 310] on div "Contrairement aux sertisseurs classiques (texture visible) ou aux sprays (effet…" at bounding box center [402, 263] width 385 height 91
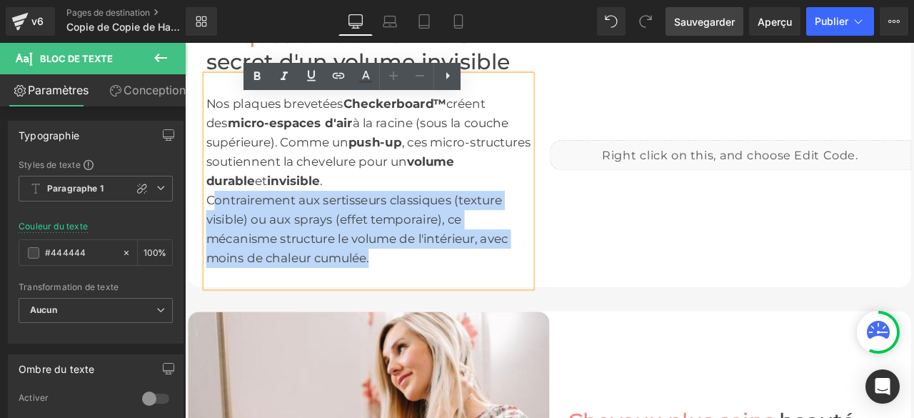
drag, startPoint x: 417, startPoint y: 327, endPoint x: 205, endPoint y: 253, distance: 224.6
click at [210, 253] on div "Contrairement aux sertisseurs classiques (texture visible) ou aux sprays (effet…" at bounding box center [402, 263] width 385 height 91
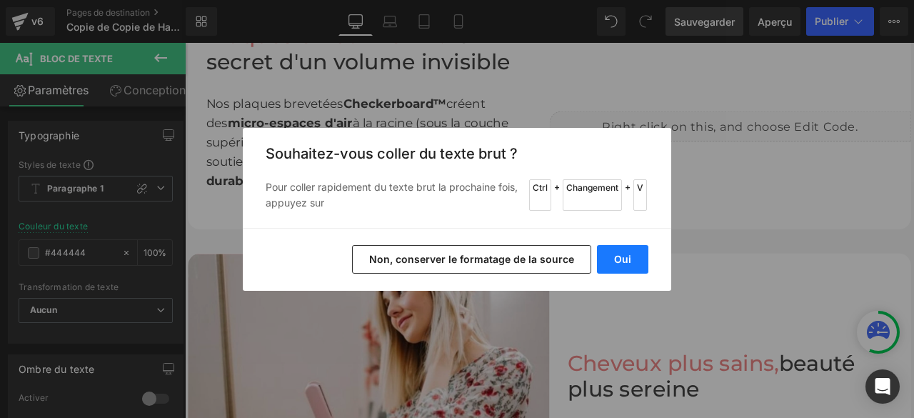
click at [611, 263] on button "Oui" at bounding box center [622, 259] width 51 height 29
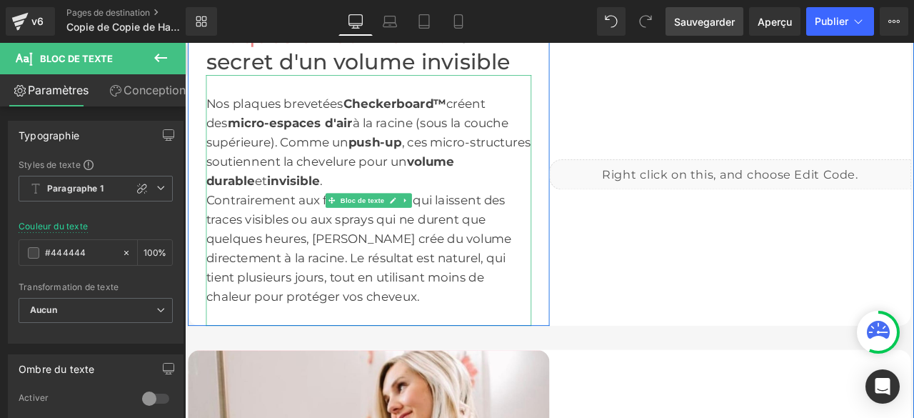
click at [395, 299] on font "Contrairement aux fers classiques qui laissent des traces visibles ou aux spray…" at bounding box center [391, 286] width 362 height 131
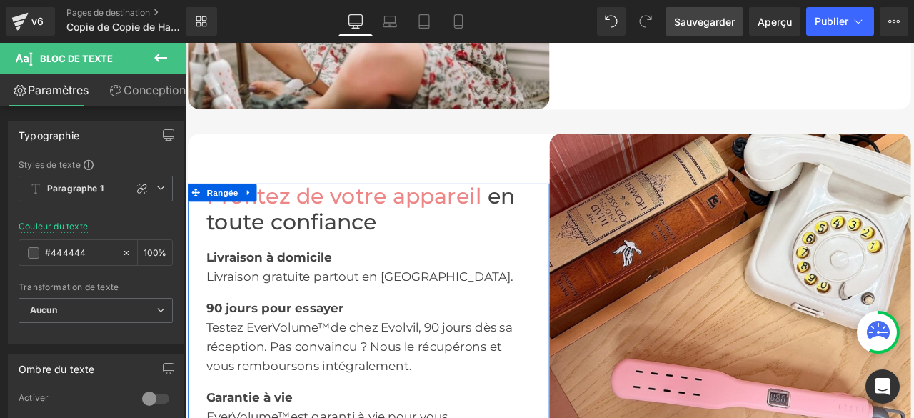
scroll to position [2570, 0]
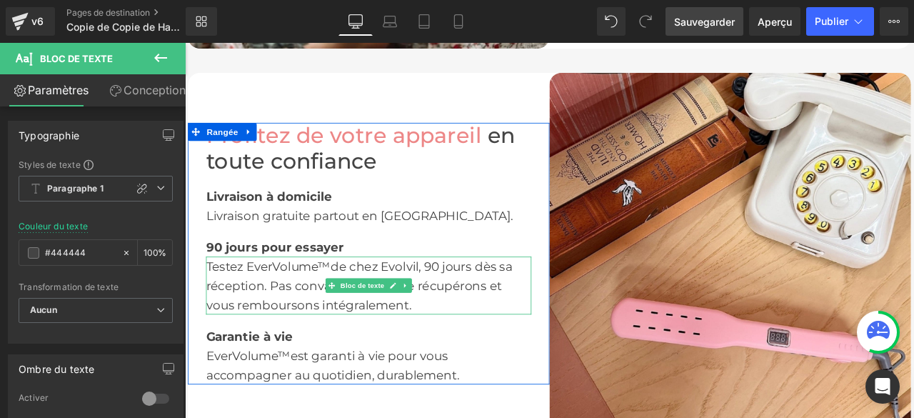
click at [350, 333] on font "Testez EverVolume™de chez Evolvil, 90 jours dès sa réception. Pas convaincu ? N…" at bounding box center [391, 330] width 363 height 63
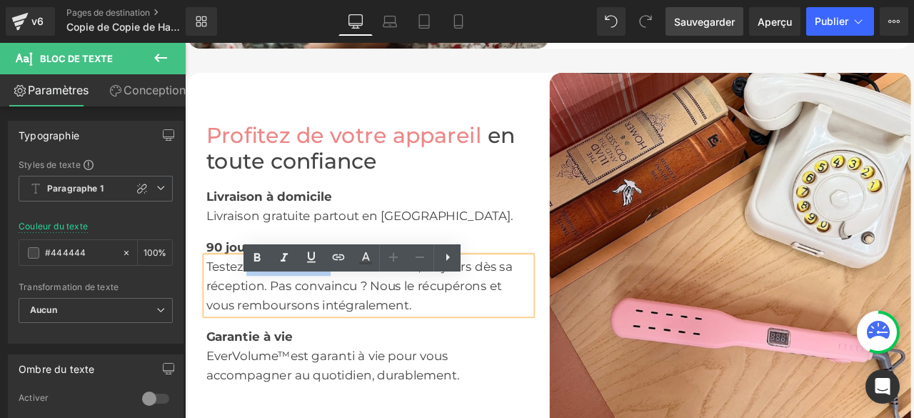
drag, startPoint x: 350, startPoint y: 333, endPoint x: 253, endPoint y: 341, distance: 96.8
click at [256, 337] on font "Testez EverVolume™de chez Evolvil, 90 jours dès sa réception. Pas convaincu ? N…" at bounding box center [391, 330] width 363 height 63
copy font "EverVolume™"
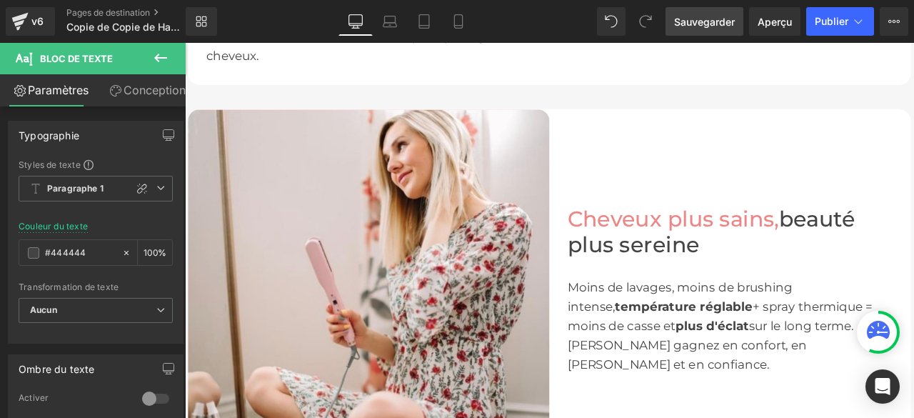
scroll to position [1785, 0]
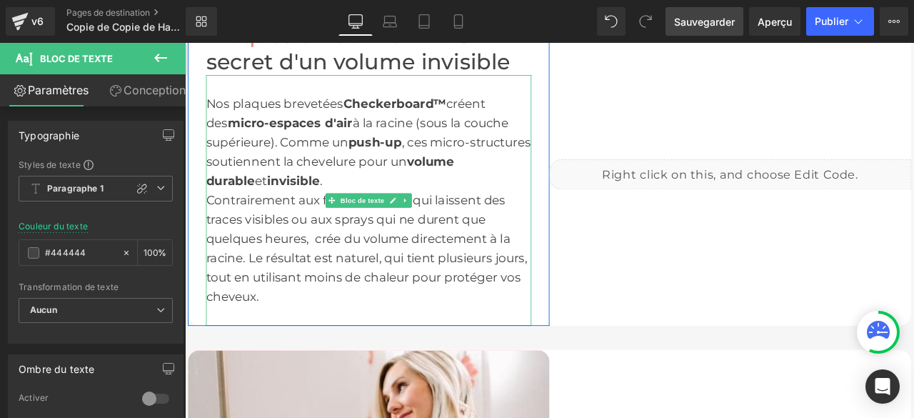
click at [328, 304] on font "Contrairement aux fers classiques qui laissent des traces visibles ou aux spray…" at bounding box center [400, 286] width 380 height 131
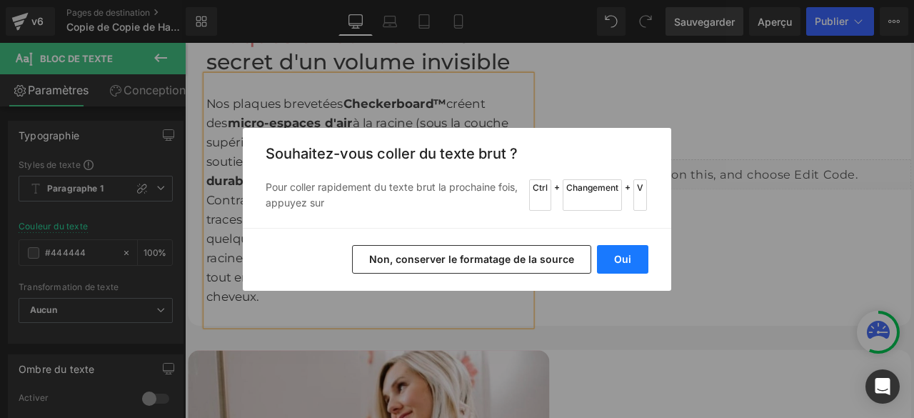
click at [614, 268] on button "Oui" at bounding box center [622, 259] width 51 height 29
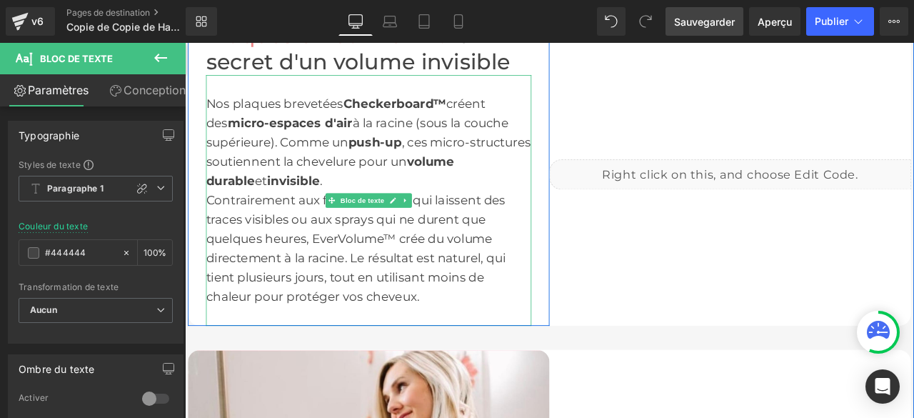
click at [332, 303] on font "Contrairement aux fers classiques qui laissent des traces visibles ou aux spray…" at bounding box center [387, 286] width 355 height 131
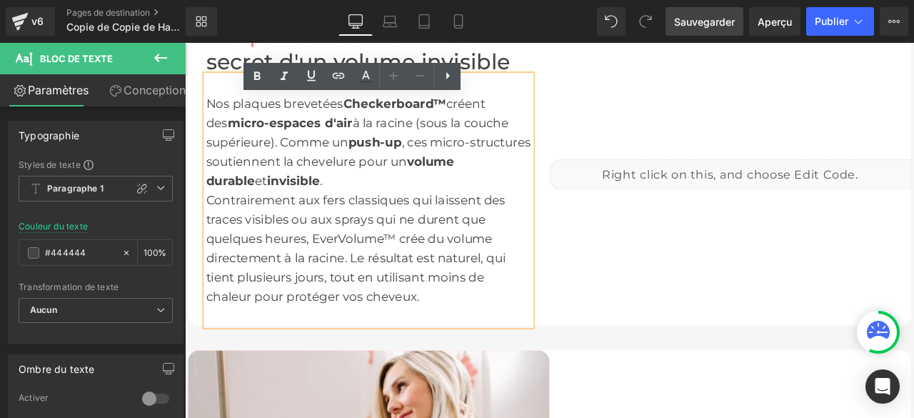
click at [484, 378] on div at bounding box center [402, 367] width 385 height 23
drag, startPoint x: 435, startPoint y: 301, endPoint x: 547, endPoint y: 302, distance: 112.1
click at [547, 302] on div "Contrairement aux fers classiques qui laissent des traces visibles ou aux spray…" at bounding box center [402, 286] width 385 height 137
click at [258, 77] on icon at bounding box center [256, 76] width 17 height 17
drag, startPoint x: 323, startPoint y: 326, endPoint x: 368, endPoint y: 326, distance: 45.0
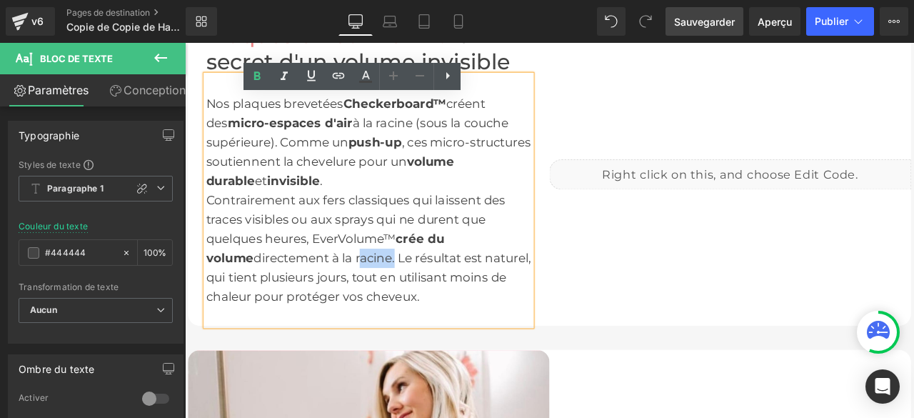
click at [368, 326] on font "Contrairement aux fers classiques qui laissent des traces visibles ou aux spray…" at bounding box center [402, 286] width 385 height 131
click at [258, 78] on icon at bounding box center [257, 75] width 6 height 9
drag, startPoint x: 482, startPoint y: 324, endPoint x: 535, endPoint y: 324, distance: 53.5
click at [535, 324] on font "Contrairement aux fers classiques qui laissent des traces visibles ou aux spray…" at bounding box center [402, 286] width 384 height 131
click at [251, 79] on icon at bounding box center [256, 76] width 17 height 17
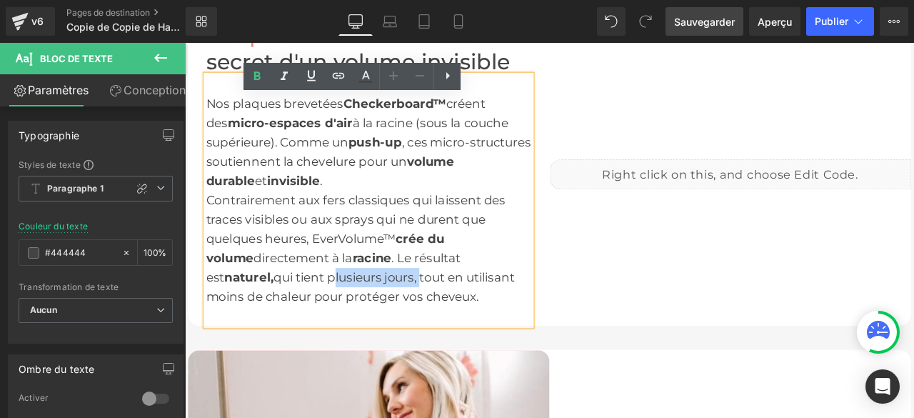
drag, startPoint x: 242, startPoint y: 348, endPoint x: 347, endPoint y: 350, distance: 105.0
click at [347, 350] on font "Contrairement aux fers classiques qui laissent des traces visibles ou aux spray…" at bounding box center [392, 286] width 365 height 131
click at [258, 74] on icon at bounding box center [256, 76] width 17 height 17
drag, startPoint x: 500, startPoint y: 347, endPoint x: 256, endPoint y: 369, distance: 244.4
click at [256, 353] on font "Contrairement aux fers classiques qui laissent des traces visibles ou aux spray…" at bounding box center [394, 286] width 368 height 131
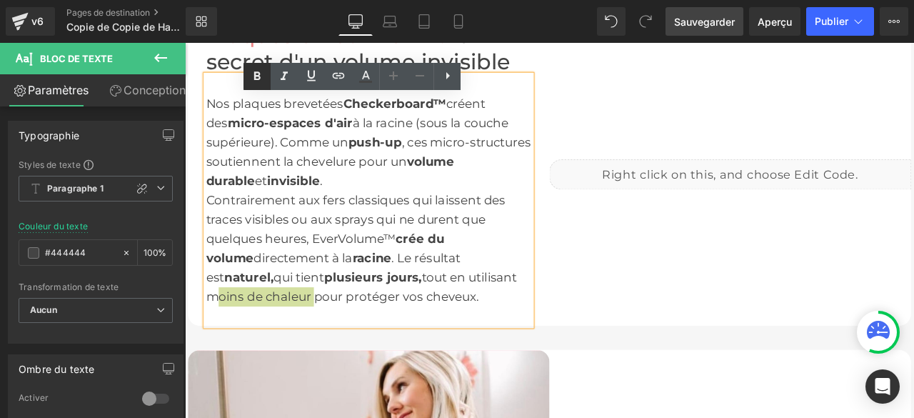
click at [263, 76] on icon at bounding box center [256, 76] width 17 height 17
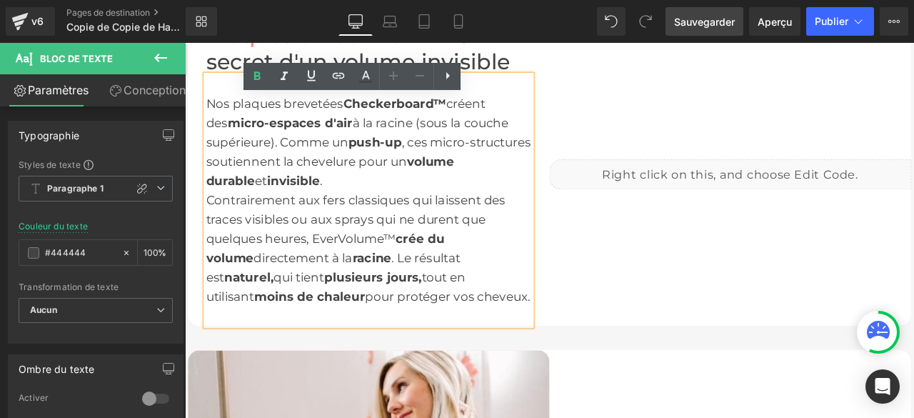
click at [711, 25] on font "Sauvegarder" at bounding box center [704, 22] width 61 height 12
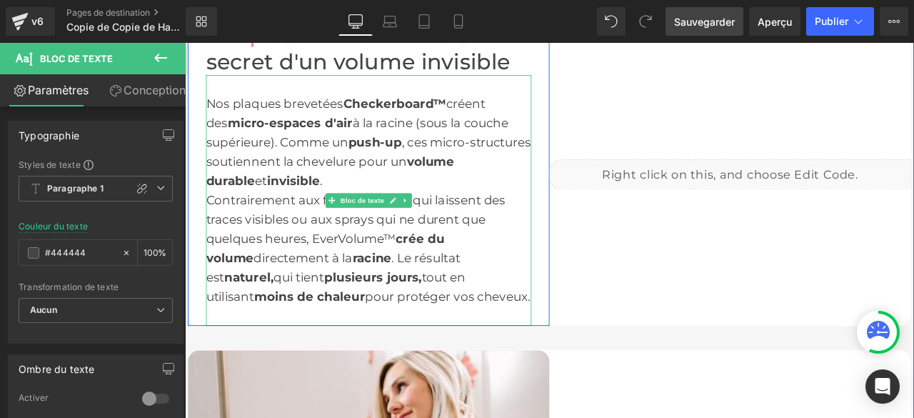
scroll to position [1856, 0]
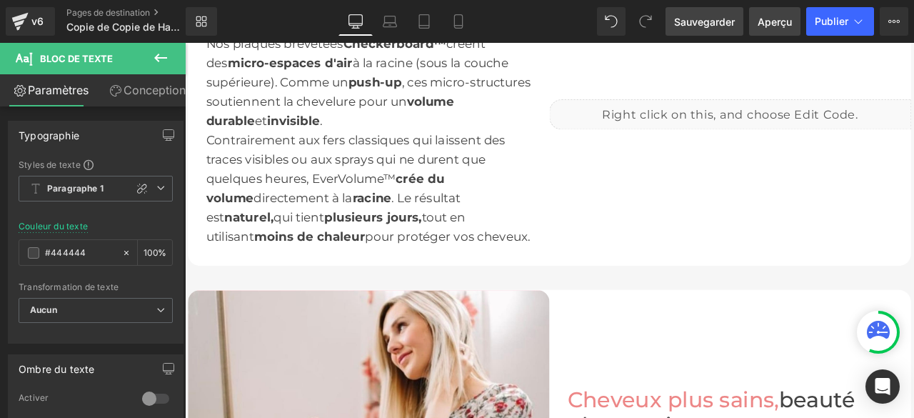
click at [763, 20] on font "Aperçu" at bounding box center [774, 22] width 34 height 12
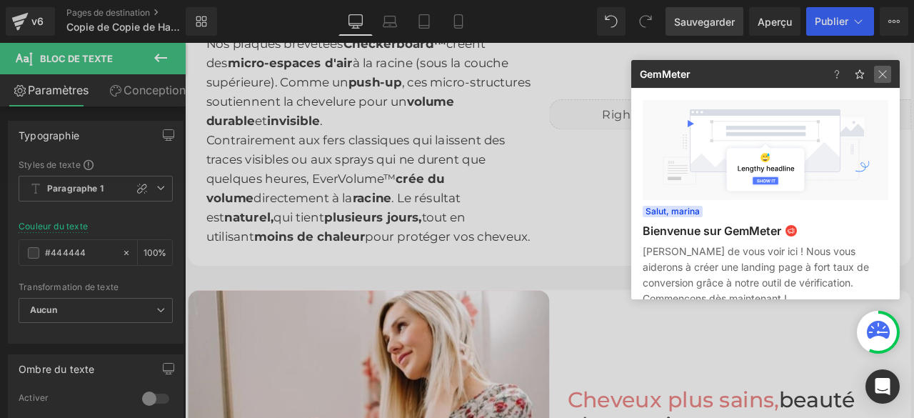
click at [885, 69] on img at bounding box center [882, 74] width 17 height 17
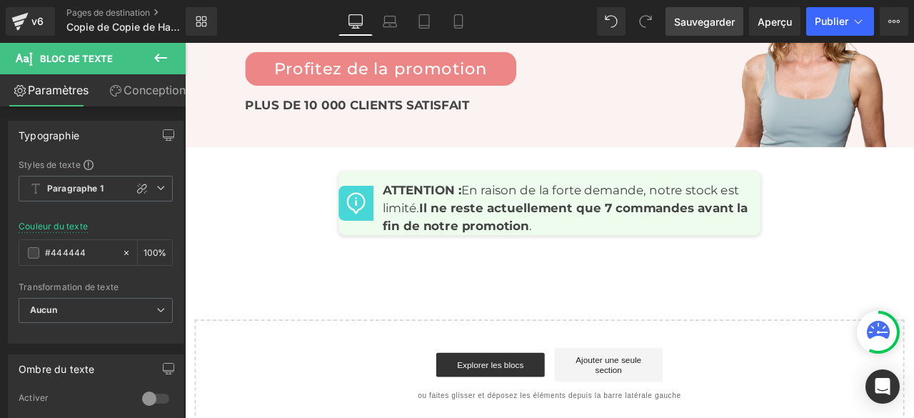
scroll to position [6767, 0]
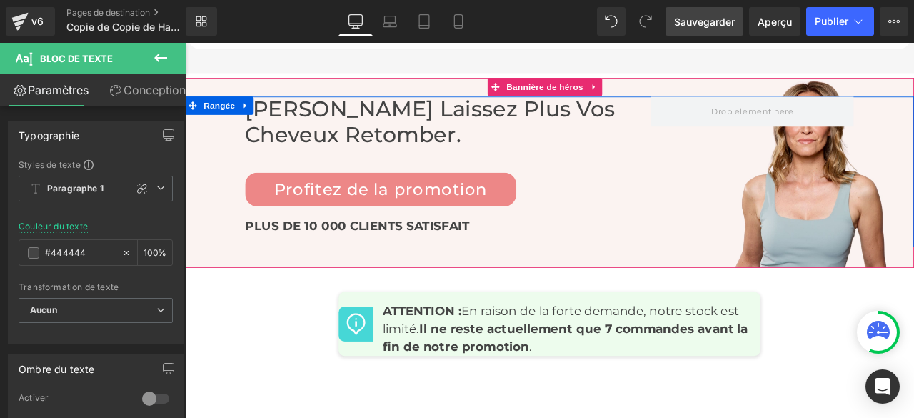
click at [389, 167] on h2 "Ne laissez plus vos cheveux retomber." at bounding box center [496, 136] width 480 height 61
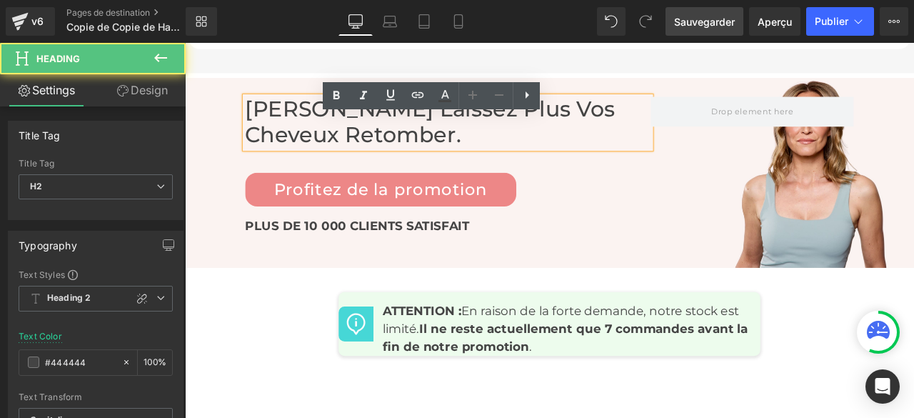
click at [390, 167] on h2 "Ne laissez plus vos cheveux retomber." at bounding box center [496, 136] width 480 height 61
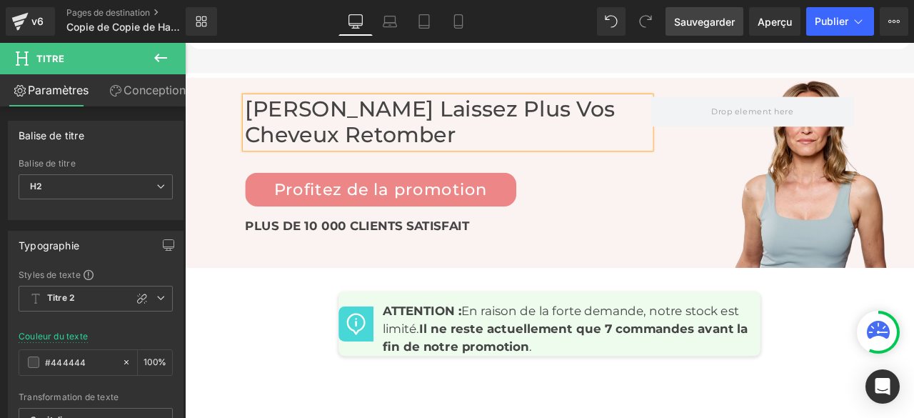
drag, startPoint x: 674, startPoint y: 17, endPoint x: 493, endPoint y: 302, distance: 337.6
click at [674, 17] on font "Sauvegarder" at bounding box center [704, 22] width 61 height 12
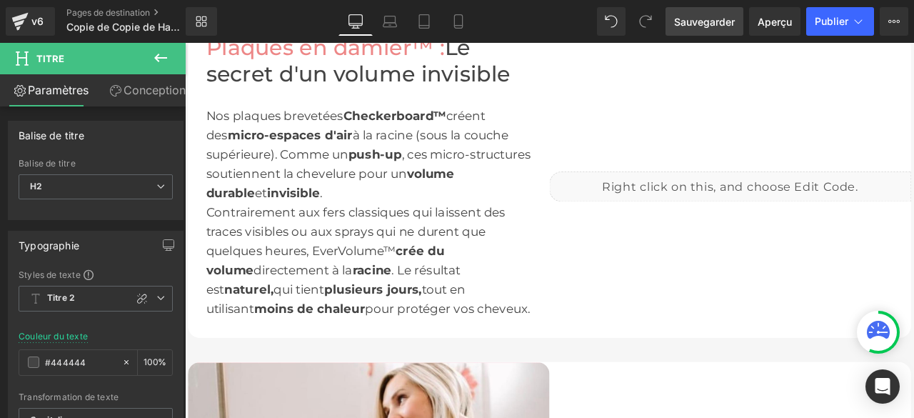
scroll to position [1628, 0]
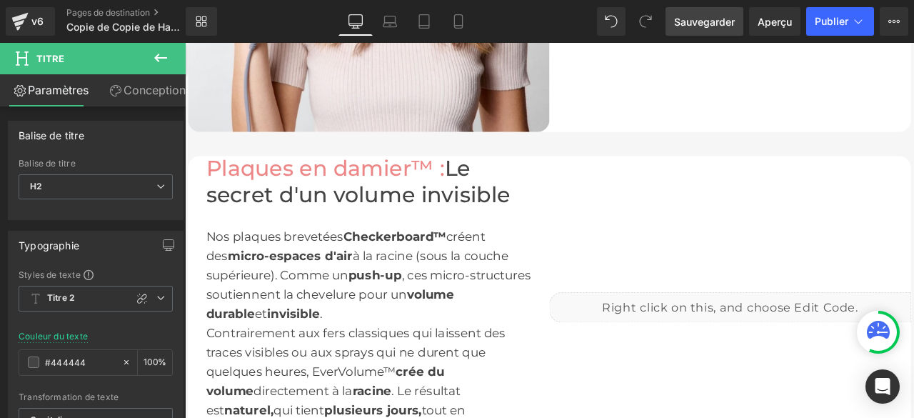
click at [471, 207] on font "Plaques en damier™ :" at bounding box center [351, 191] width 283 height 31
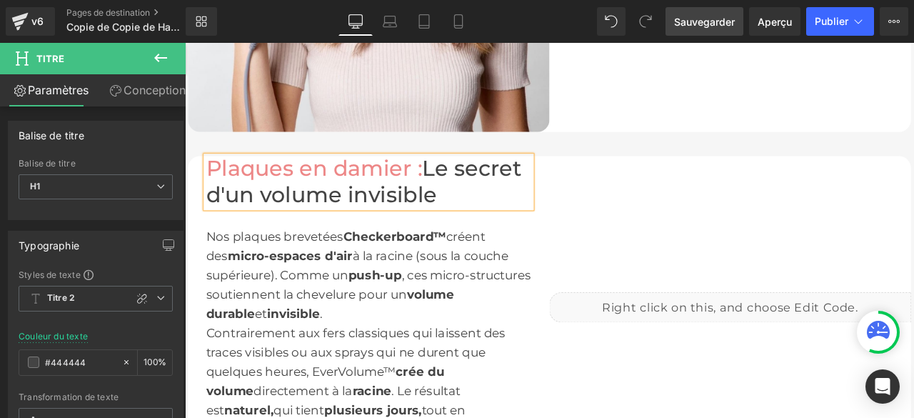
click at [715, 24] on font "Sauvegarder" at bounding box center [704, 22] width 61 height 12
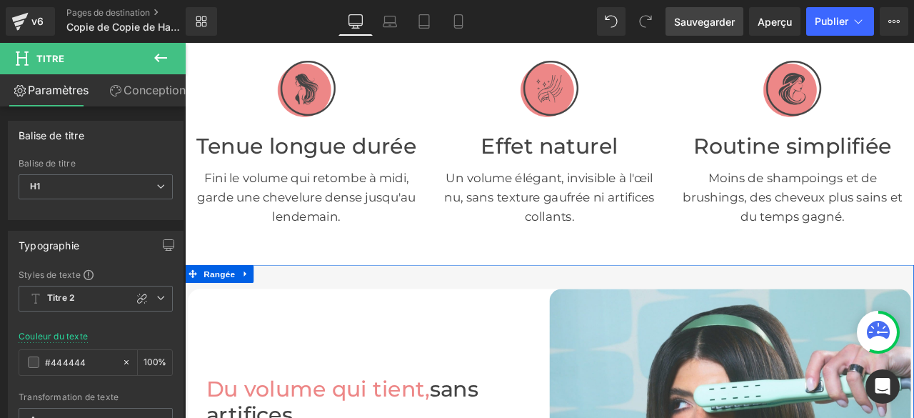
scroll to position [0, 0]
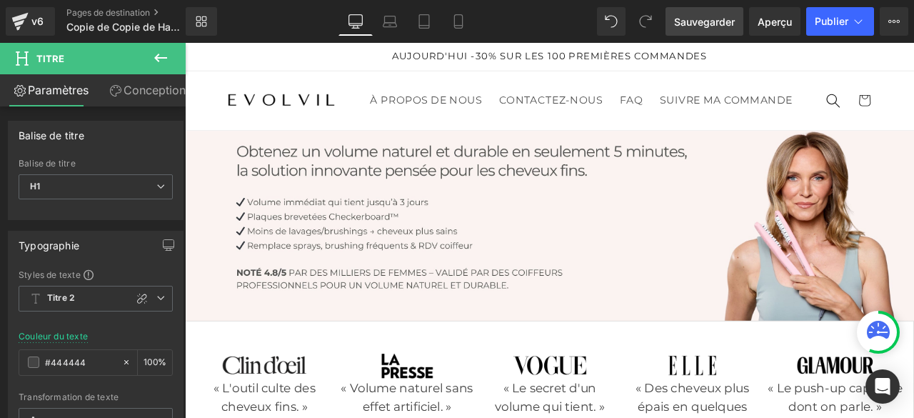
click at [158, 56] on icon at bounding box center [160, 57] width 17 height 17
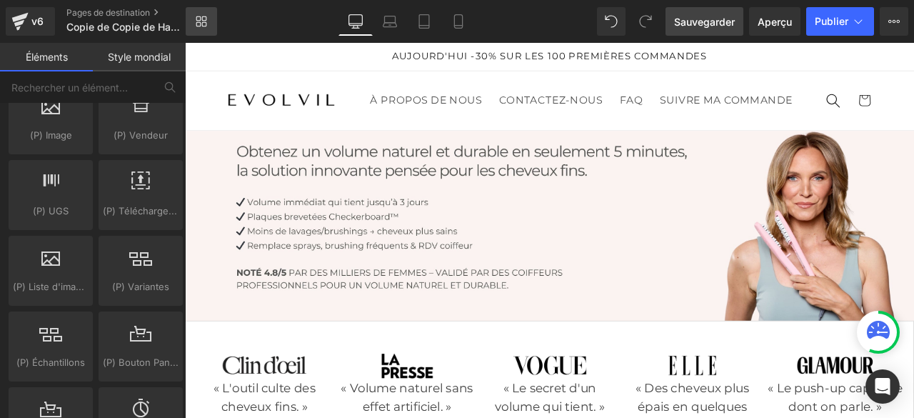
click at [206, 24] on icon at bounding box center [201, 21] width 11 height 11
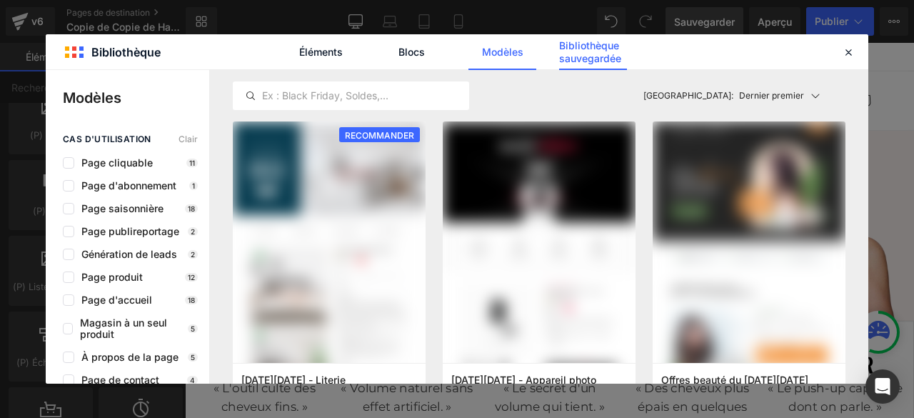
click at [574, 54] on font "Bibliothèque sauvegardée" at bounding box center [590, 51] width 62 height 25
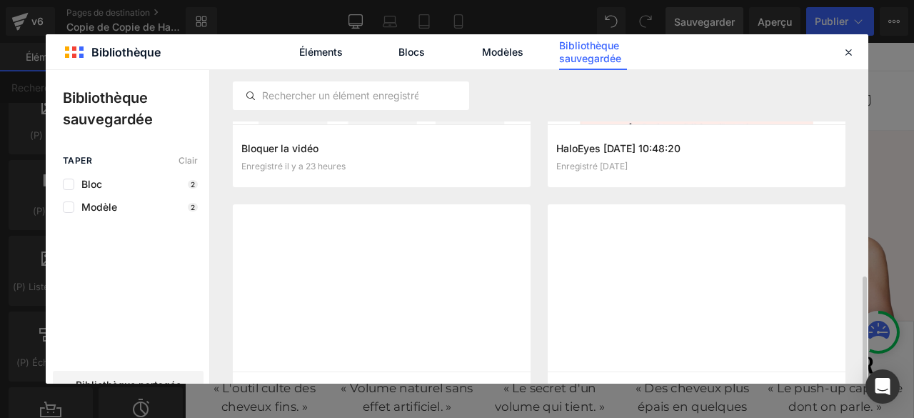
scroll to position [236, 0]
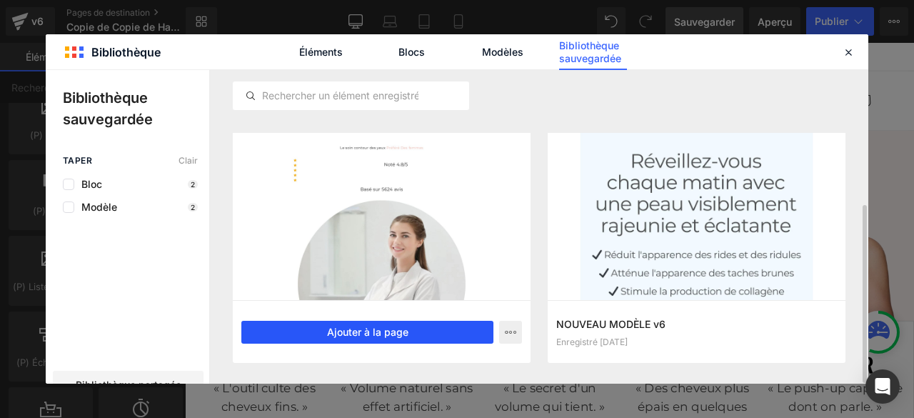
click at [371, 333] on font "Ajouter à la page" at bounding box center [367, 332] width 81 height 12
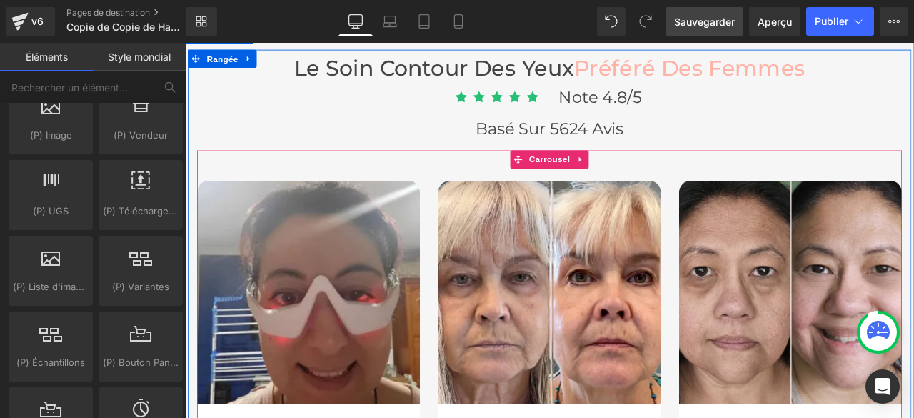
scroll to position [7116, 0]
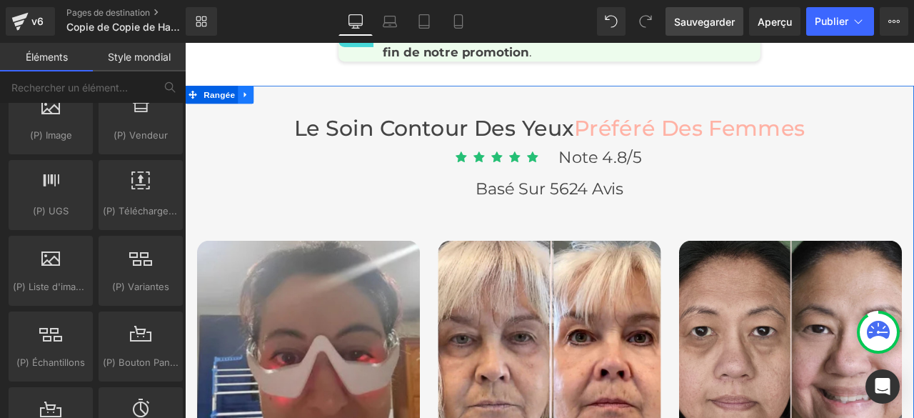
click at [253, 109] on icon at bounding box center [257, 104] width 10 height 11
click at [292, 109] on icon at bounding box center [294, 104] width 10 height 10
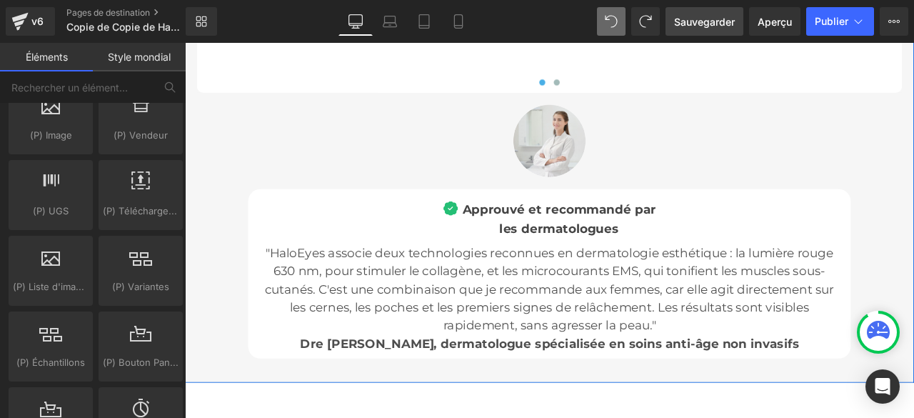
scroll to position [12470, 0]
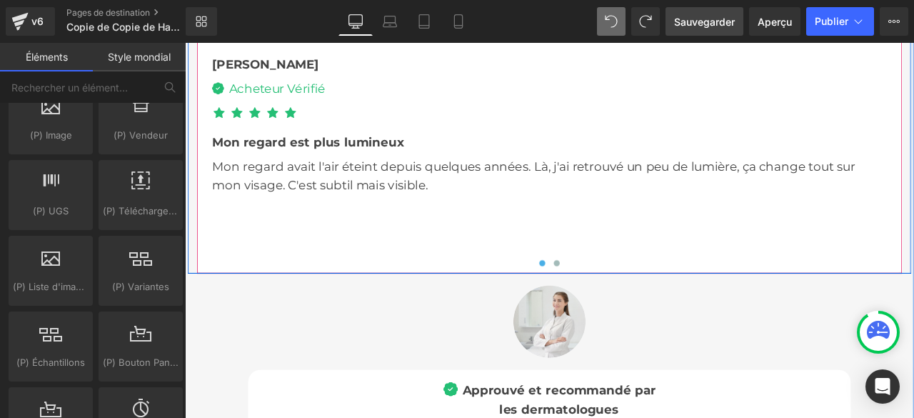
click at [551, 318] on div at bounding box center [616, 306] width 835 height 23
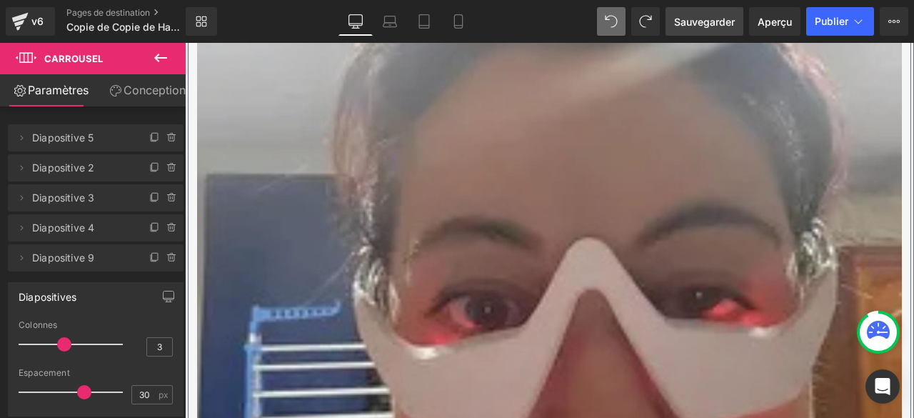
scroll to position [6973, 0]
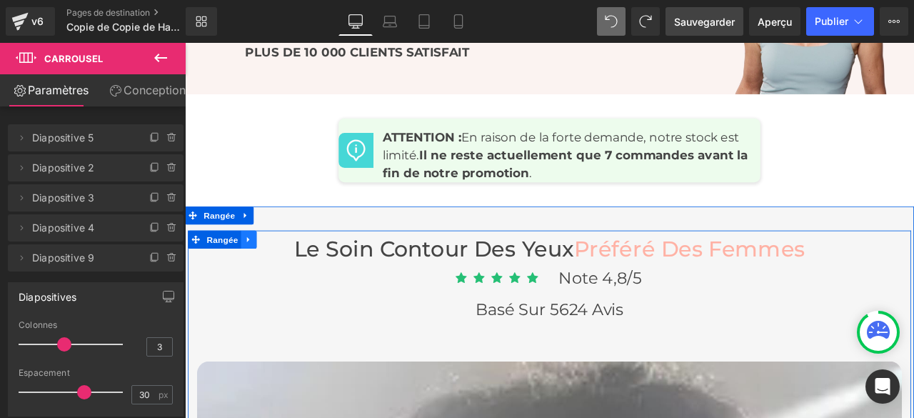
click at [258, 279] on icon at bounding box center [259, 276] width 3 height 6
click at [295, 281] on icon at bounding box center [298, 276] width 10 height 10
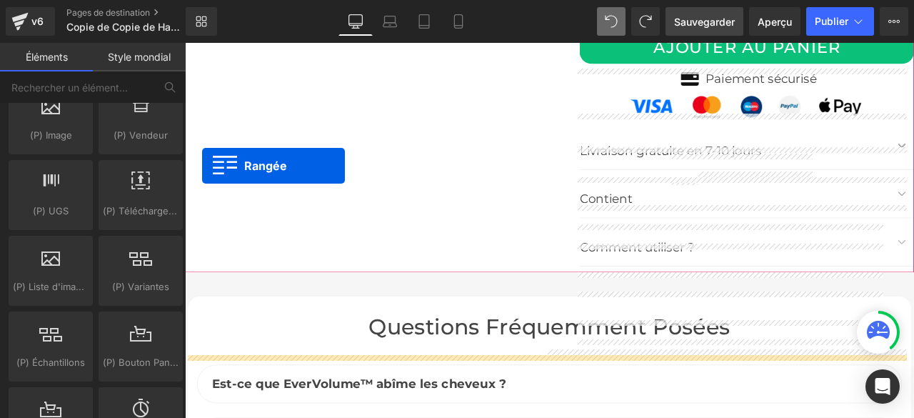
scroll to position [5916, 0]
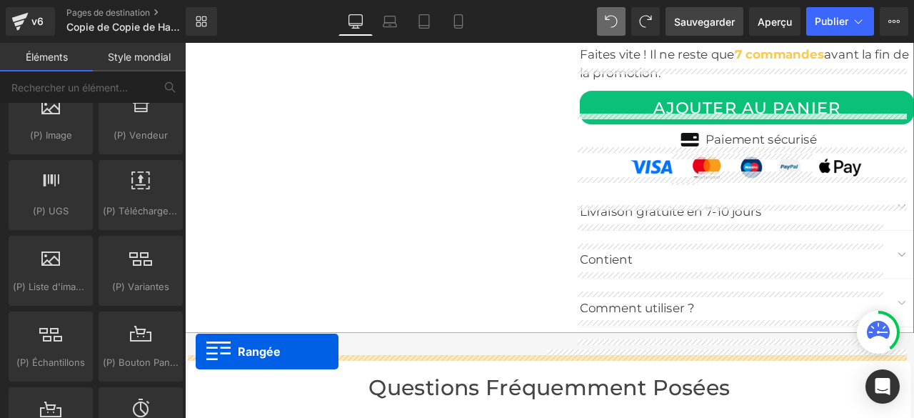
drag, startPoint x: 193, startPoint y: 268, endPoint x: 198, endPoint y: 408, distance: 140.0
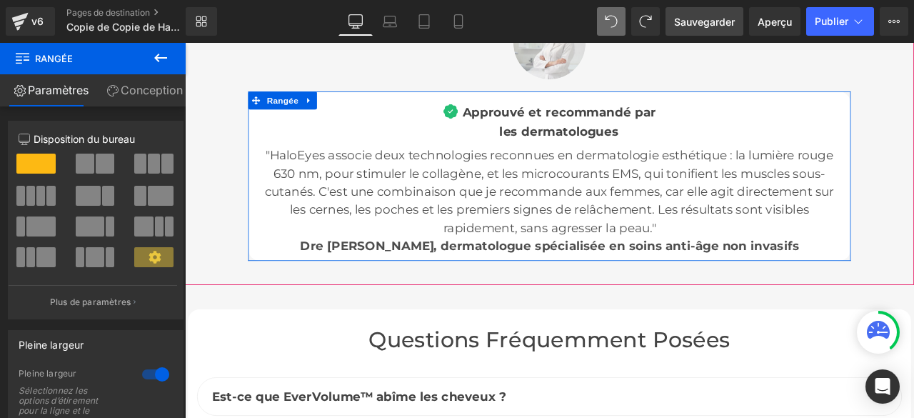
scroll to position [6202, 0]
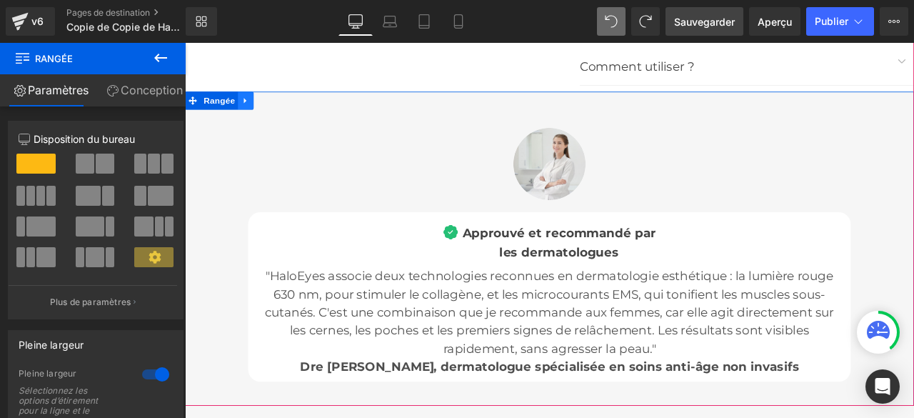
click at [255, 115] on icon at bounding box center [256, 112] width 3 height 6
click at [291, 116] on icon at bounding box center [294, 111] width 10 height 10
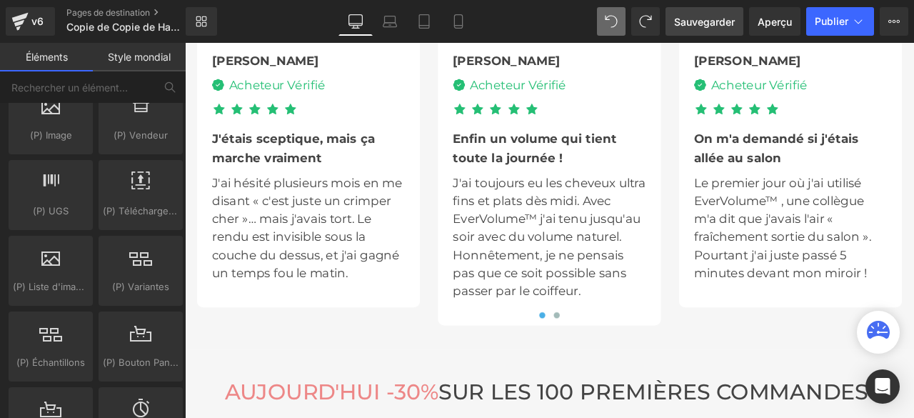
scroll to position [4269, 0]
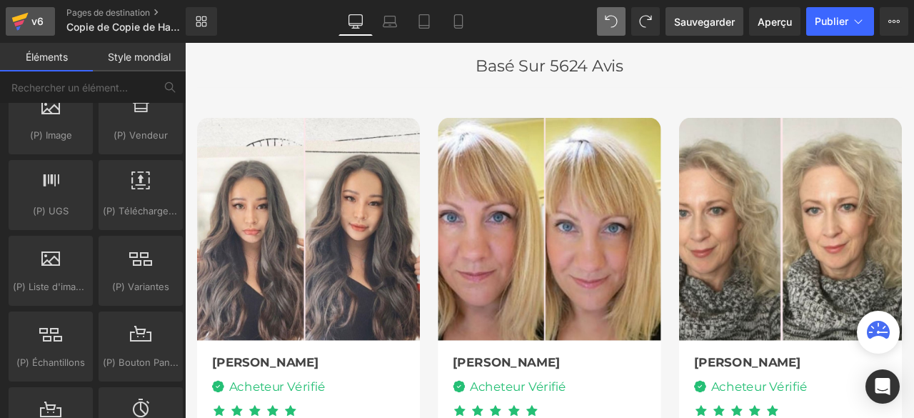
click at [29, 22] on div "v6" at bounding box center [38, 21] width 18 height 19
click at [697, 16] on font "Sauvegarder" at bounding box center [704, 22] width 61 height 12
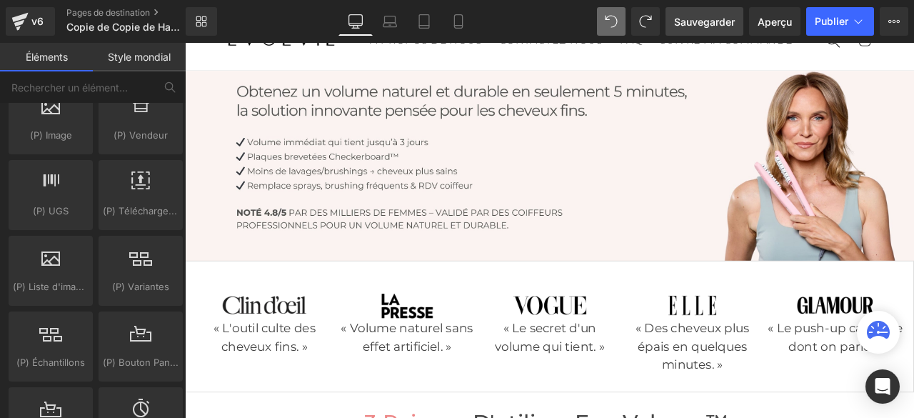
scroll to position [0, 0]
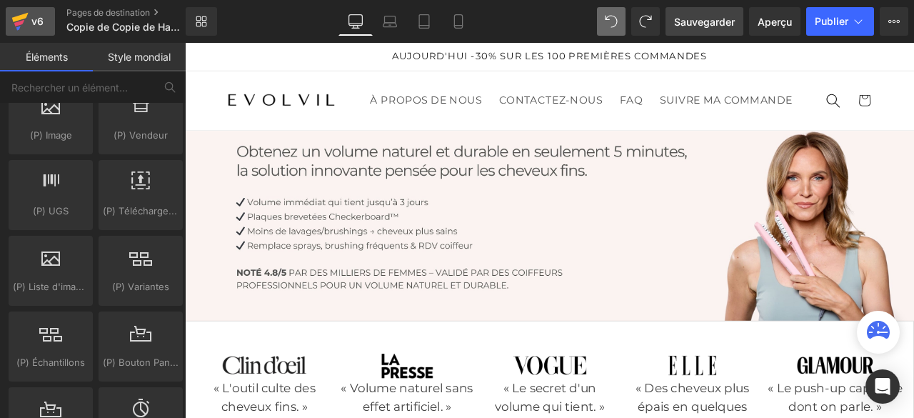
click at [32, 21] on font "v6" at bounding box center [37, 21] width 12 height 12
